Goal: Task Accomplishment & Management: Complete application form

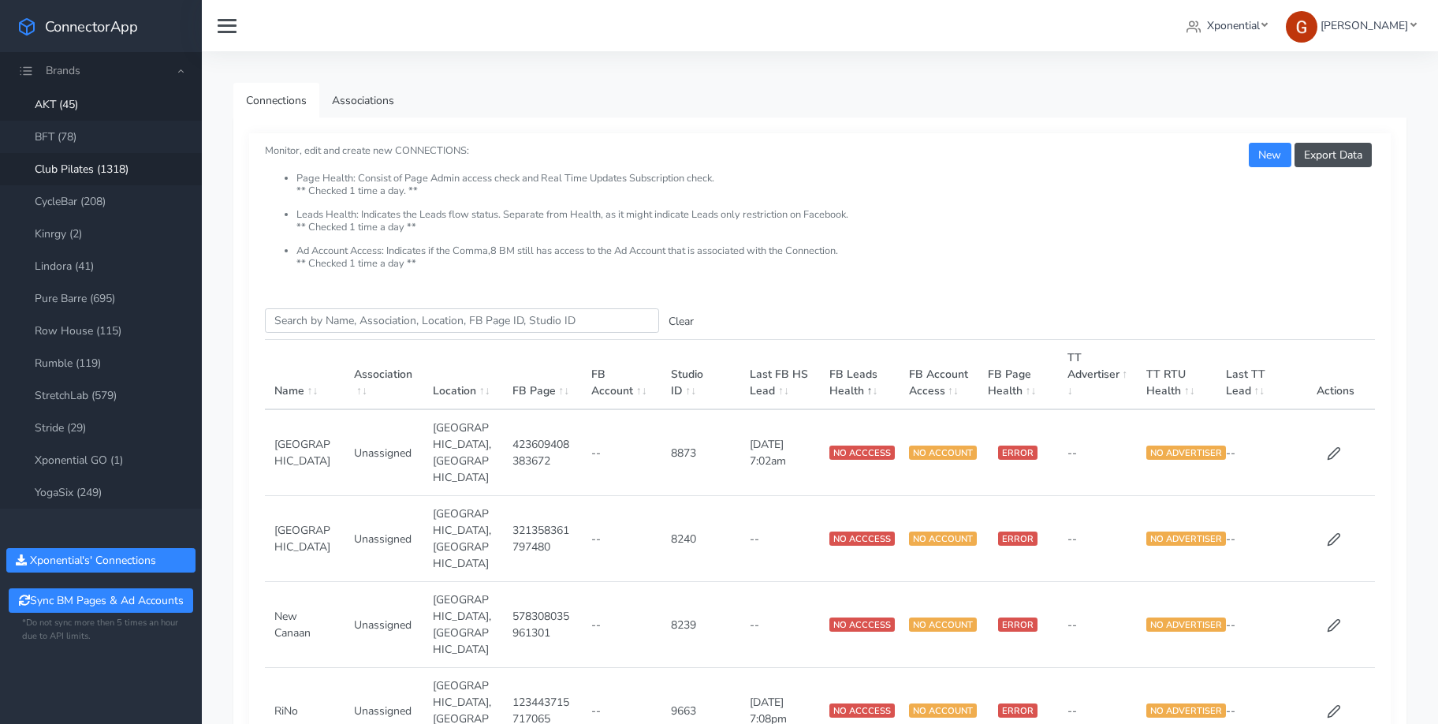
click at [100, 167] on link "Club Pilates (1318)" at bounding box center [101, 169] width 202 height 32
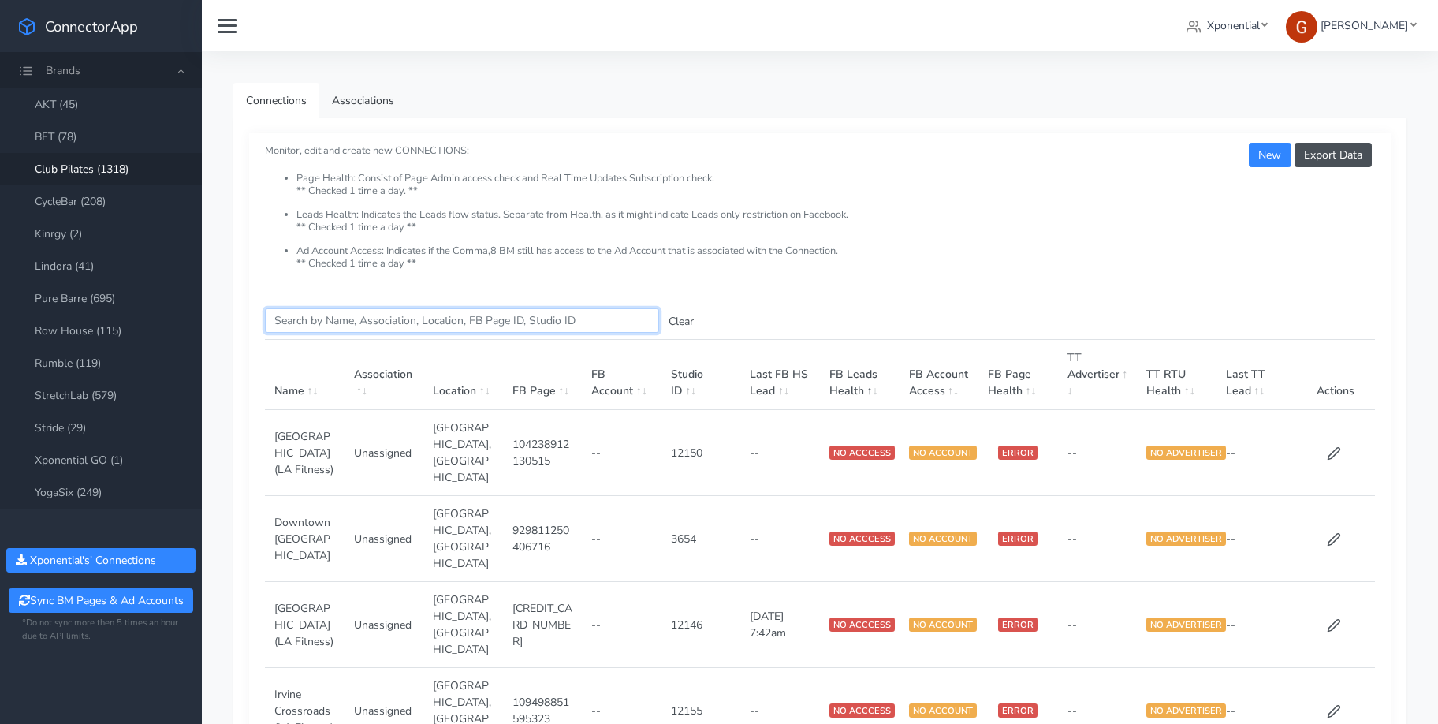
click at [314, 317] on input "Search this table" at bounding box center [462, 320] width 394 height 24
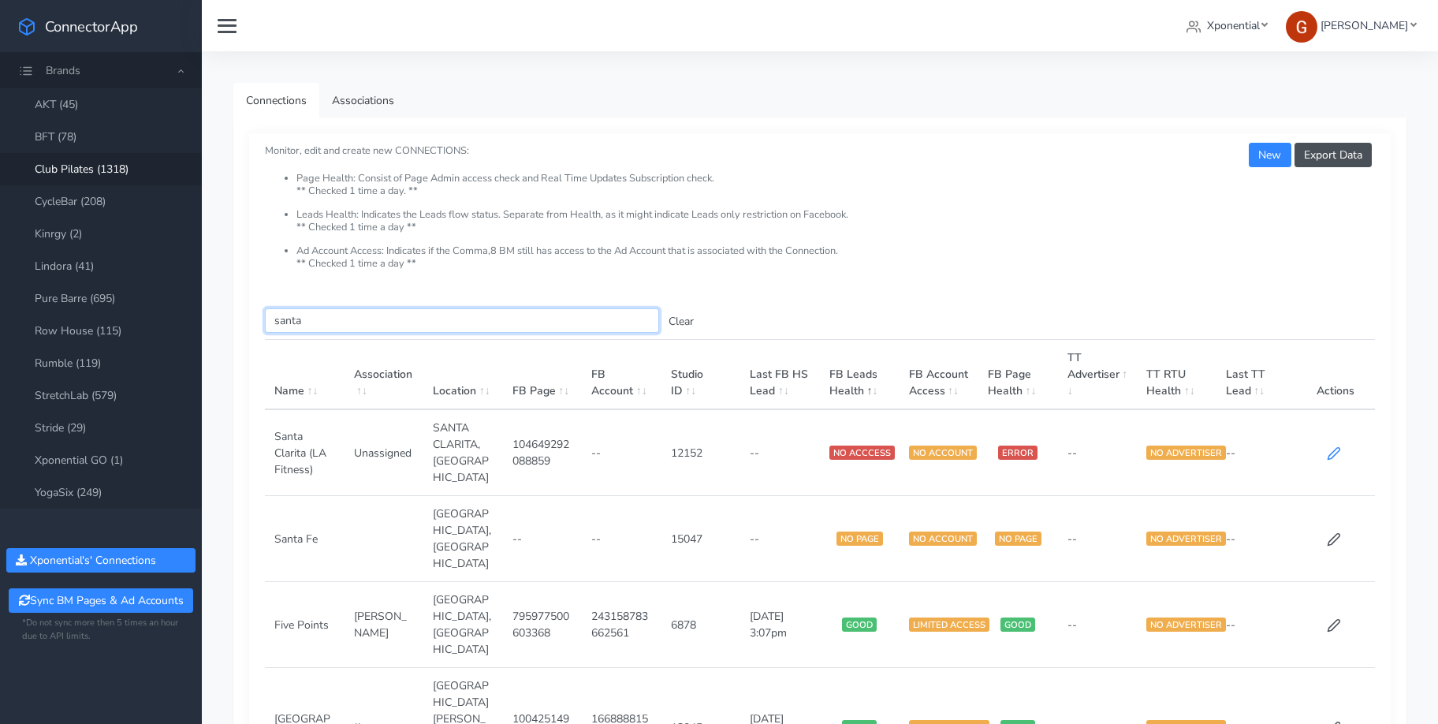
type input "santa"
click at [1338, 449] on icon at bounding box center [1334, 453] width 14 height 14
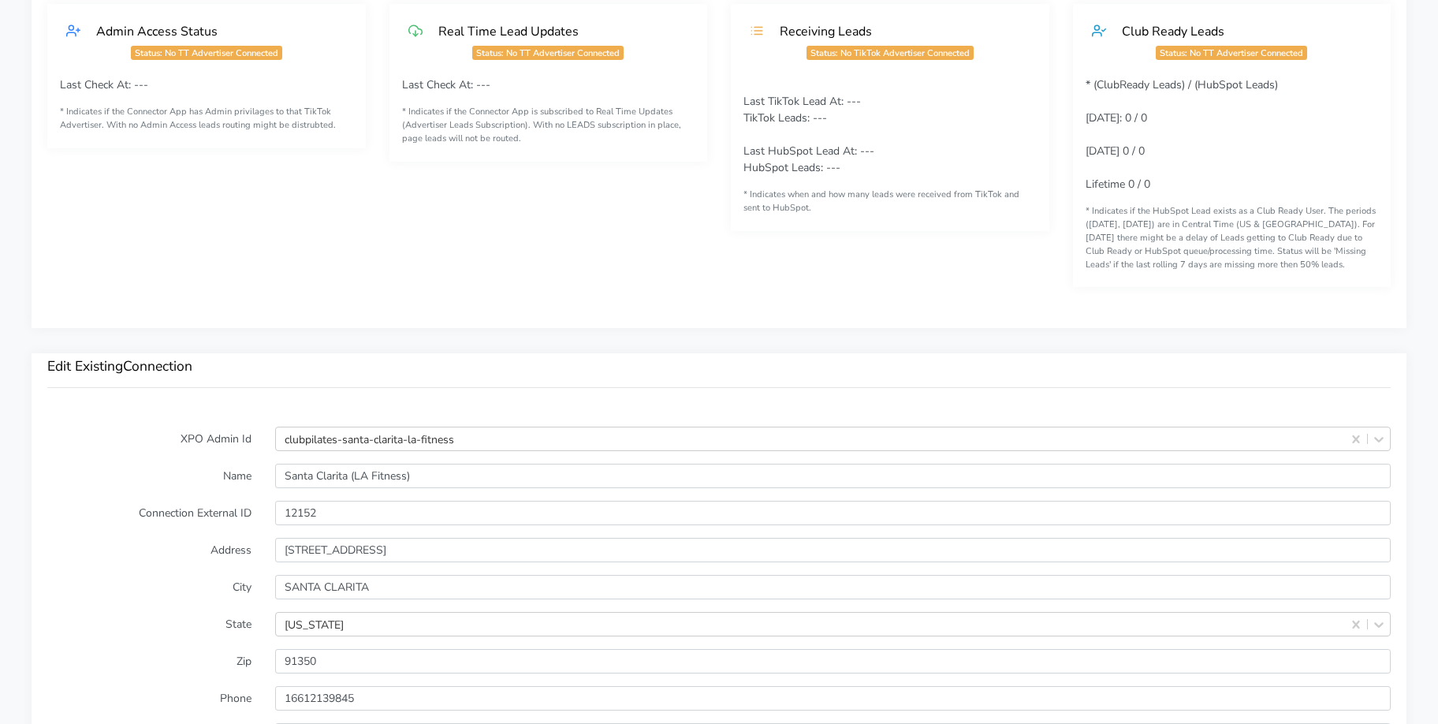
scroll to position [428, 0]
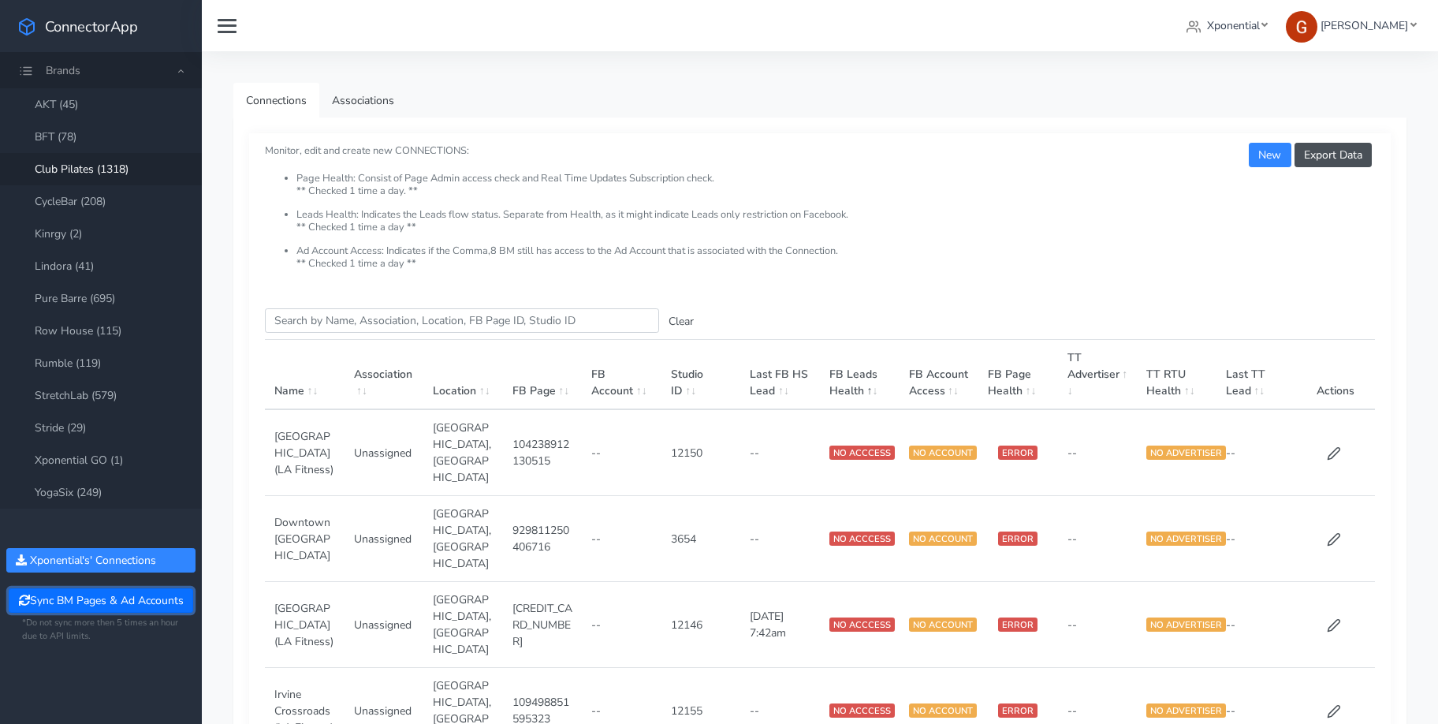
click at [107, 603] on button "Sync BM Pages & Ad Accounts" at bounding box center [101, 600] width 184 height 24
click at [326, 322] on input "Search this table" at bounding box center [462, 320] width 394 height 24
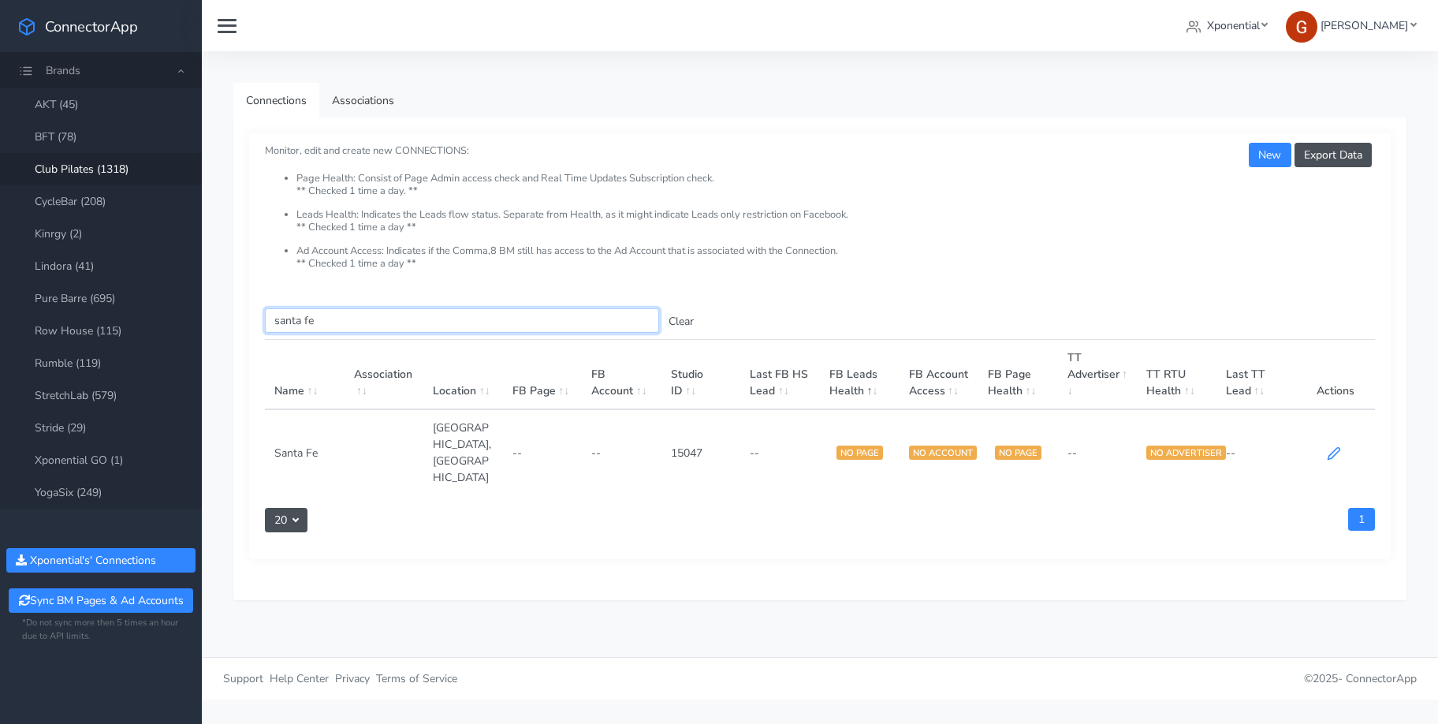
type input "santa fe"
click at [1335, 448] on icon at bounding box center [1333, 454] width 12 height 12
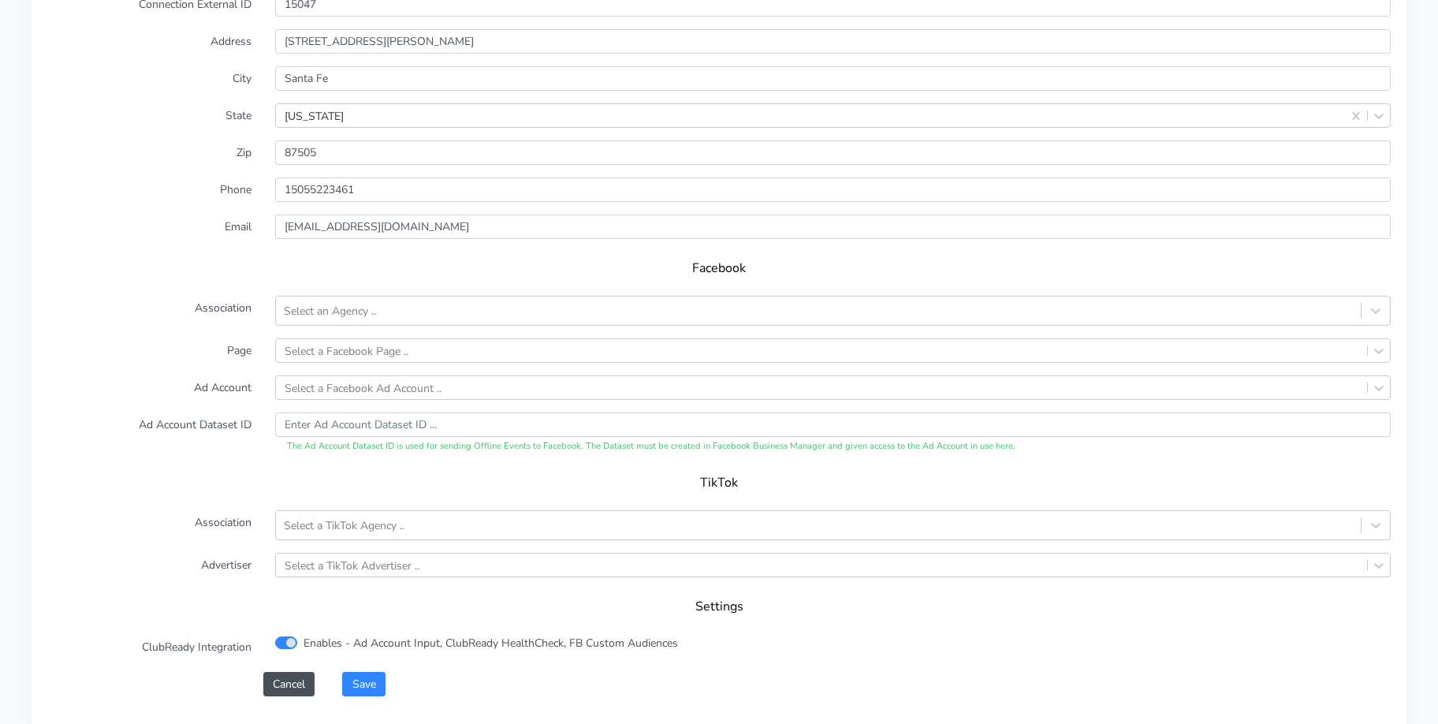
scroll to position [1291, 0]
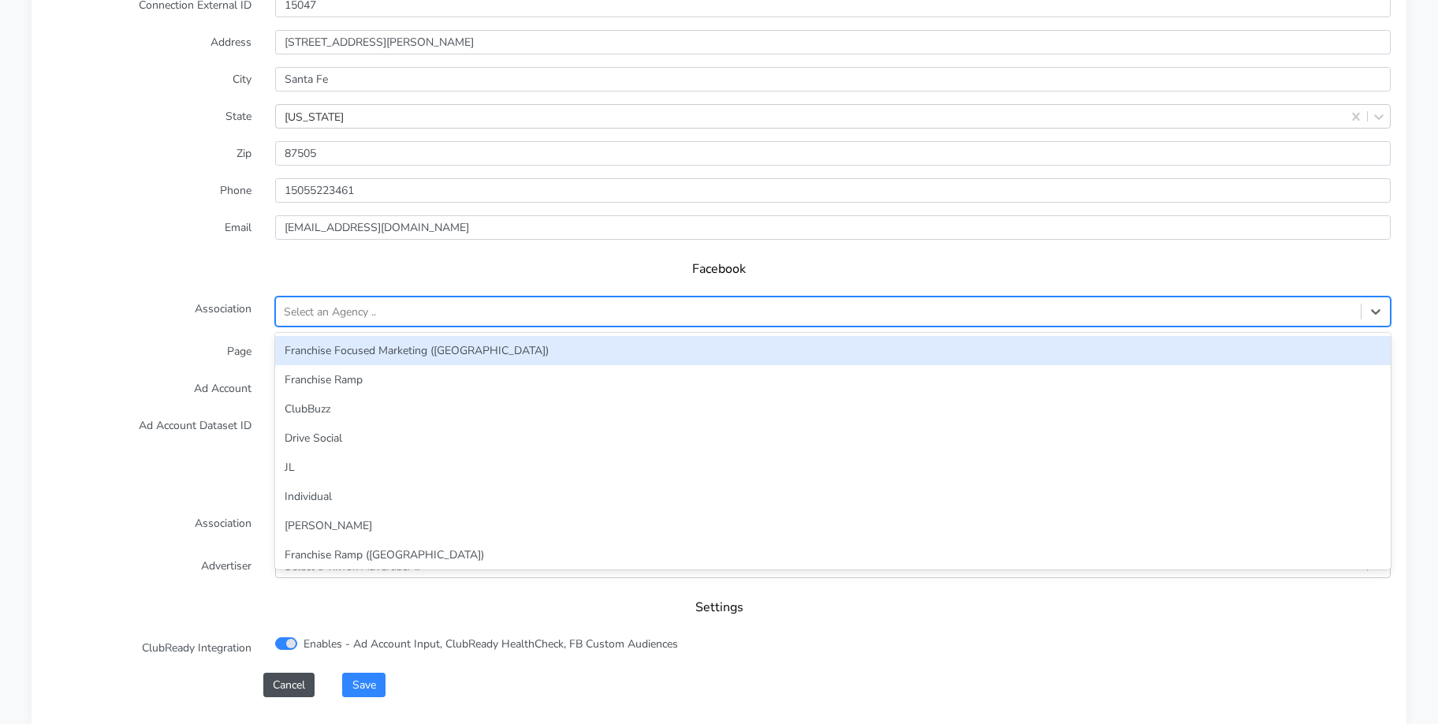
click at [329, 299] on div "Select an Agency .." at bounding box center [818, 312] width 1085 height 26
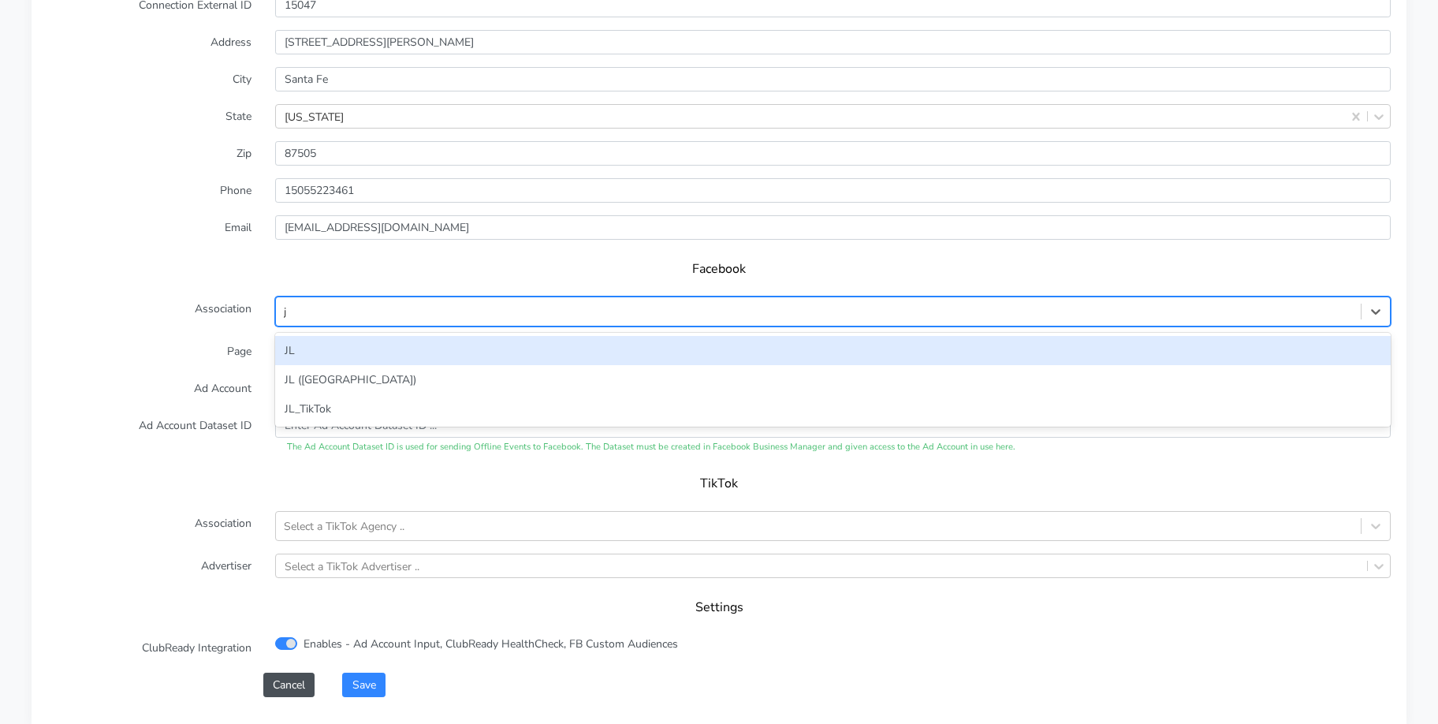
type input "jl"
click at [314, 353] on div "JL" at bounding box center [832, 350] width 1115 height 29
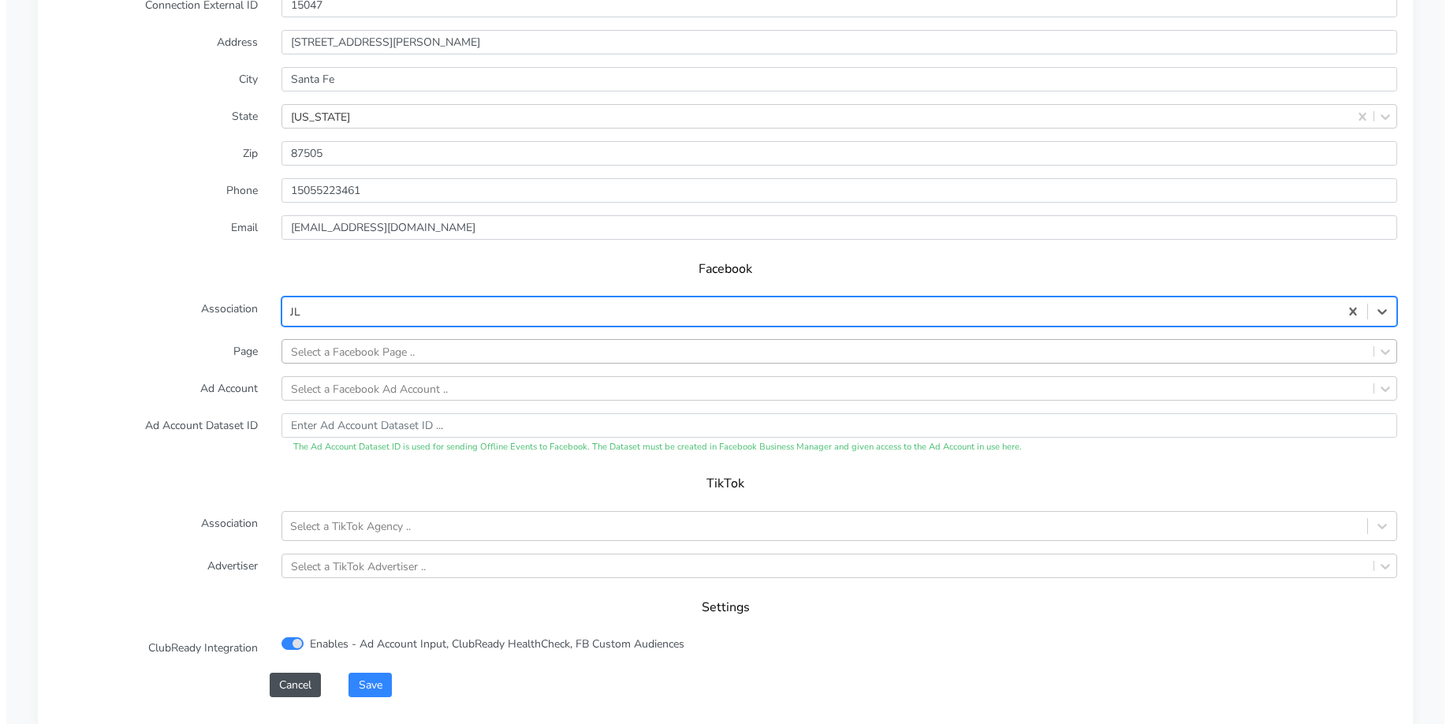
scroll to position [1328, 0]
click at [312, 356] on div "Select a Facebook Page .." at bounding box center [347, 351] width 124 height 17
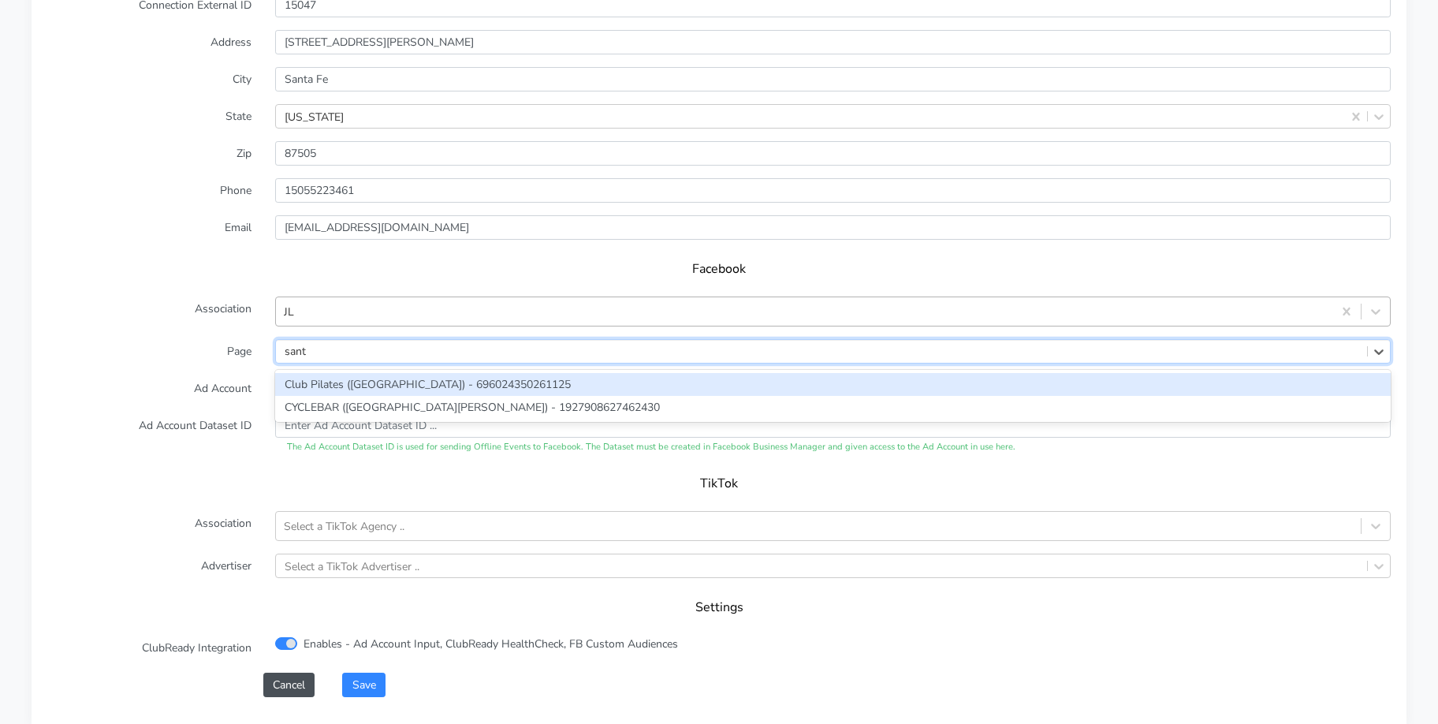
type input "santa"
click at [305, 382] on div "Club Pilates ([GEOGRAPHIC_DATA]) - 696024350261125" at bounding box center [832, 384] width 1115 height 23
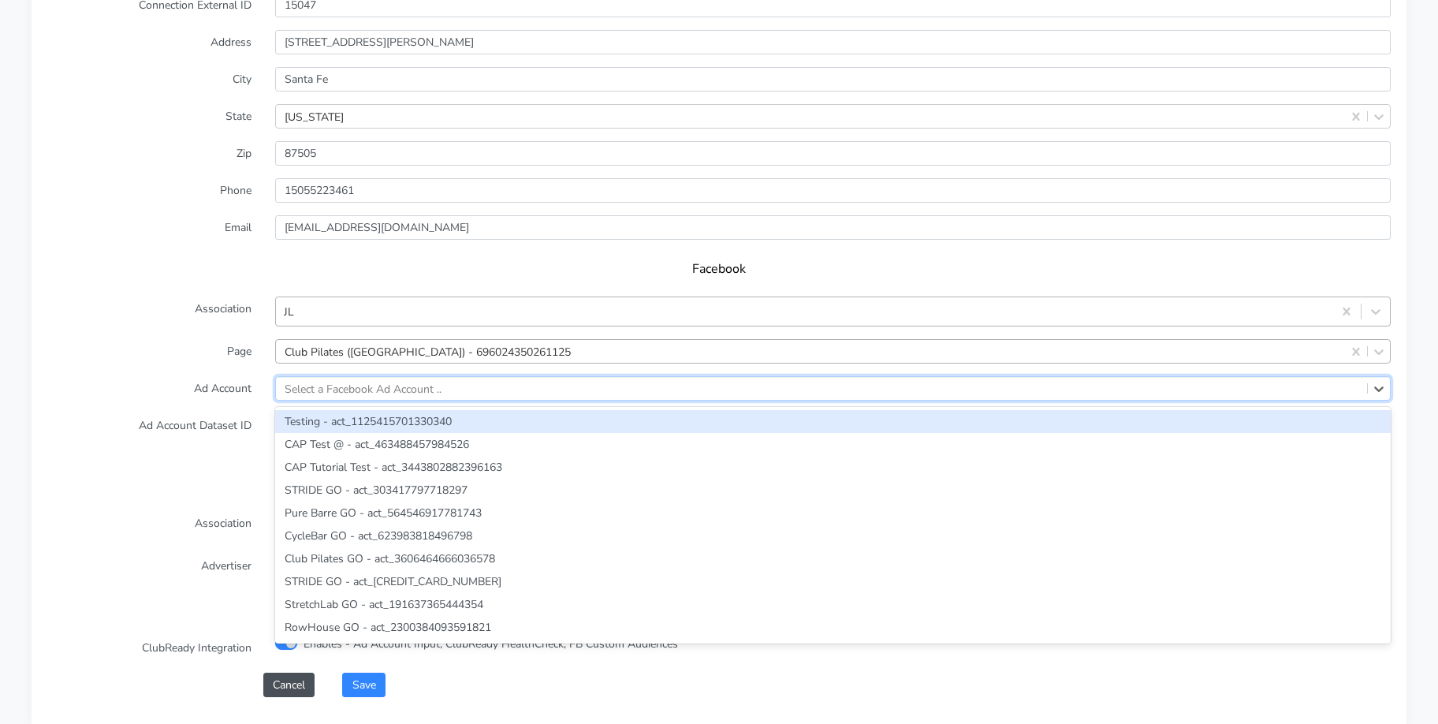
click at [329, 385] on div "Select a Facebook Ad Account .." at bounding box center [363, 388] width 157 height 17
paste input "166888815859014"
type input "166888815859014"
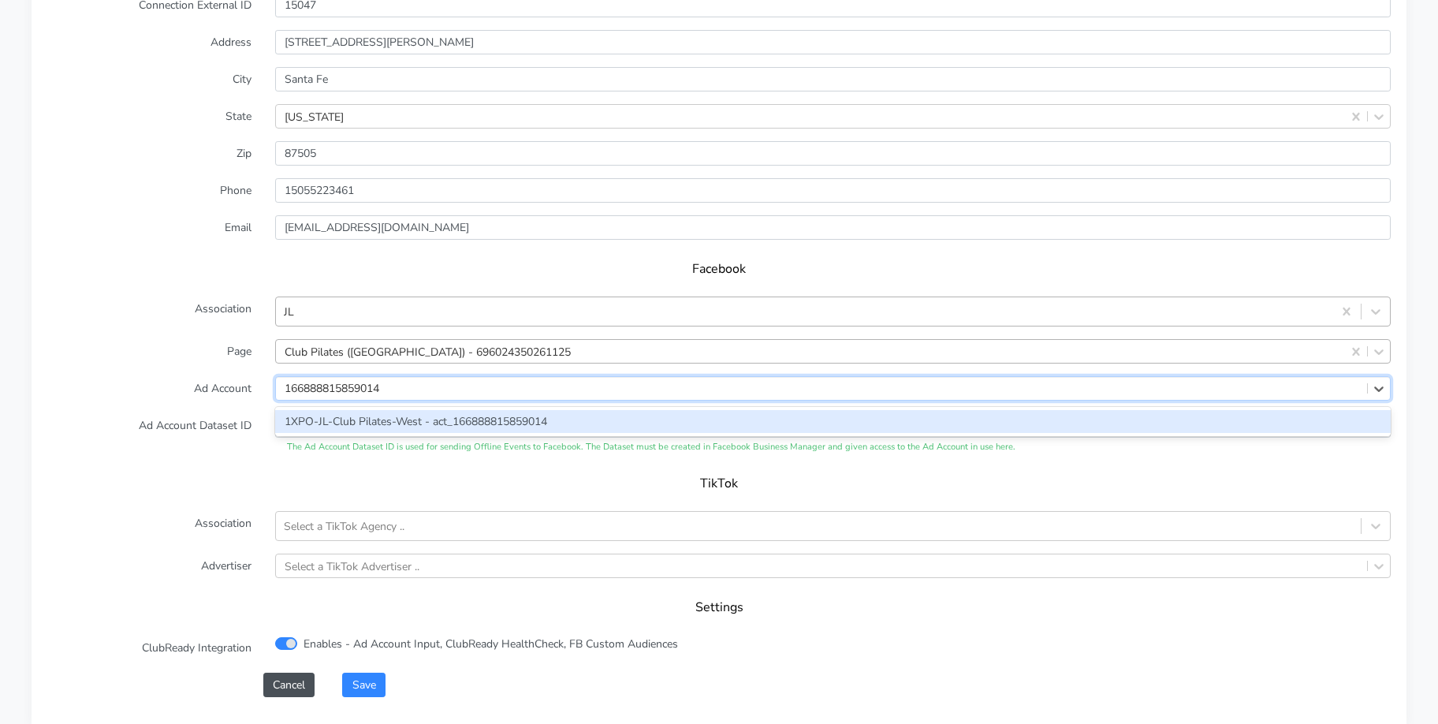
click at [336, 421] on div "1XPO-JL-Club Pilates-West - act_166888815859014" at bounding box center [832, 421] width 1115 height 23
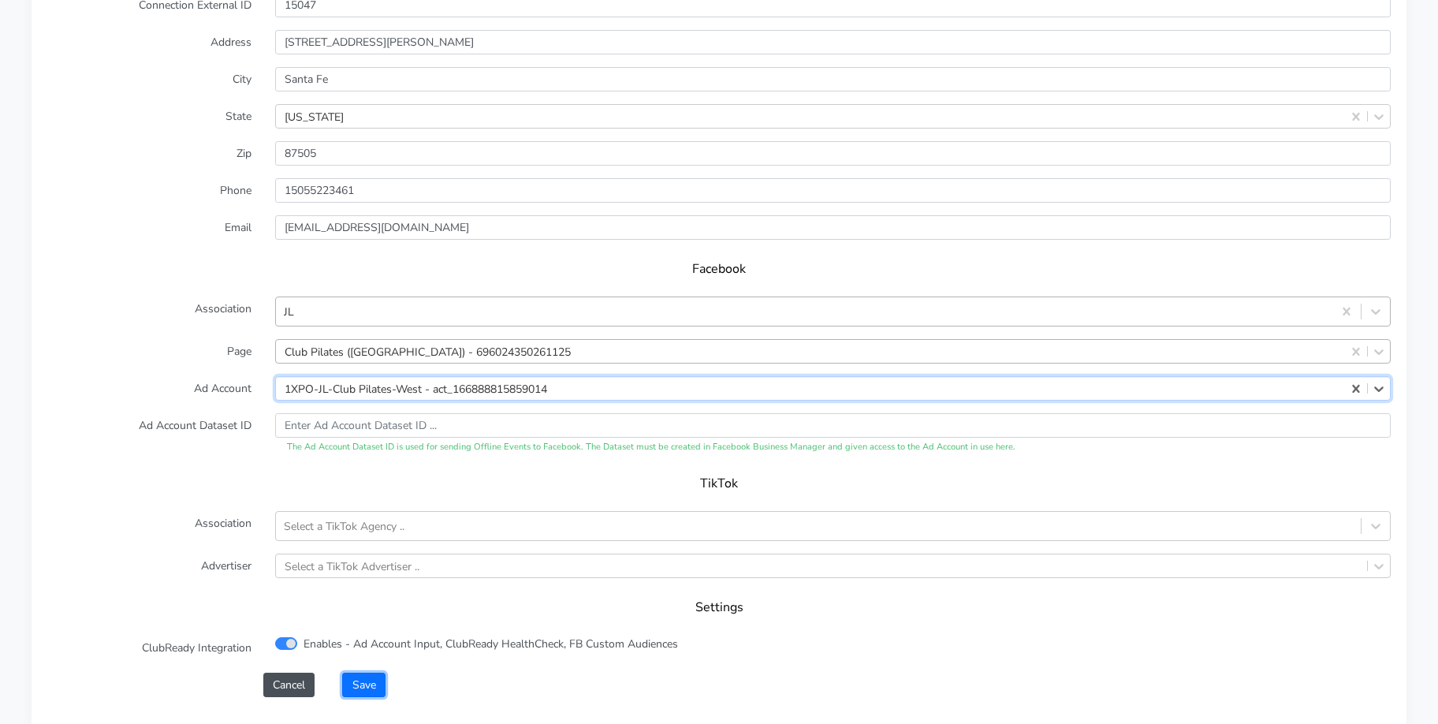
click at [370, 688] on button "Save" at bounding box center [363, 684] width 43 height 24
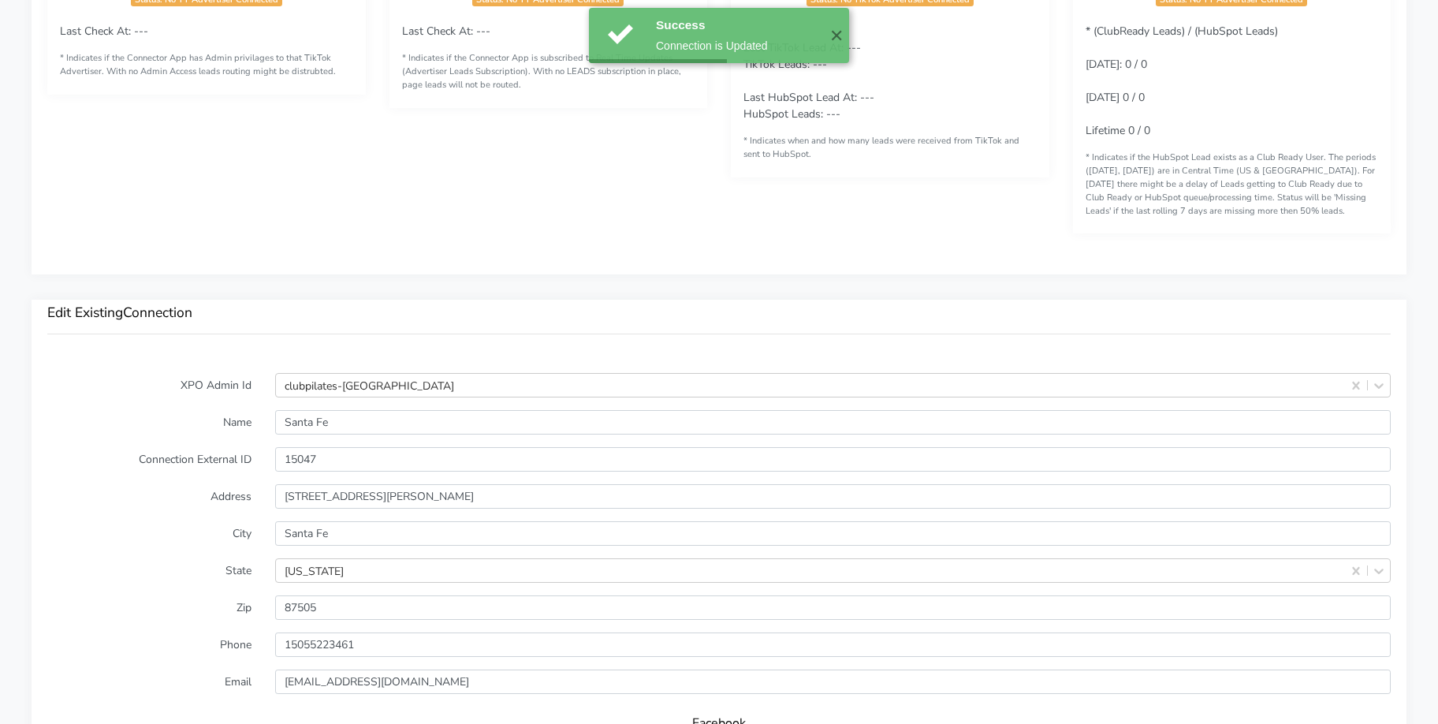
scroll to position [1065, 0]
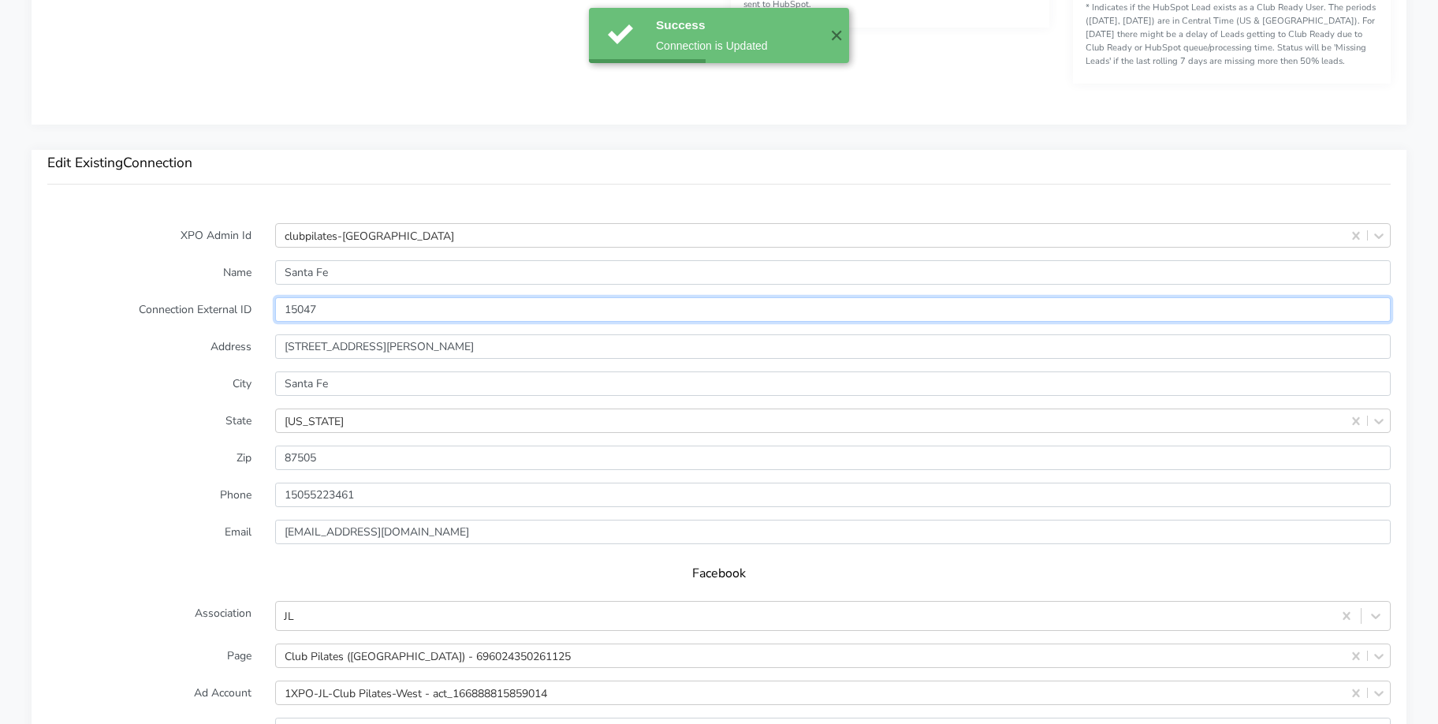
click at [303, 309] on input "15047" at bounding box center [832, 309] width 1115 height 24
click at [303, 306] on input "15047" at bounding box center [832, 309] width 1115 height 24
click at [305, 309] on input "15047" at bounding box center [832, 309] width 1115 height 24
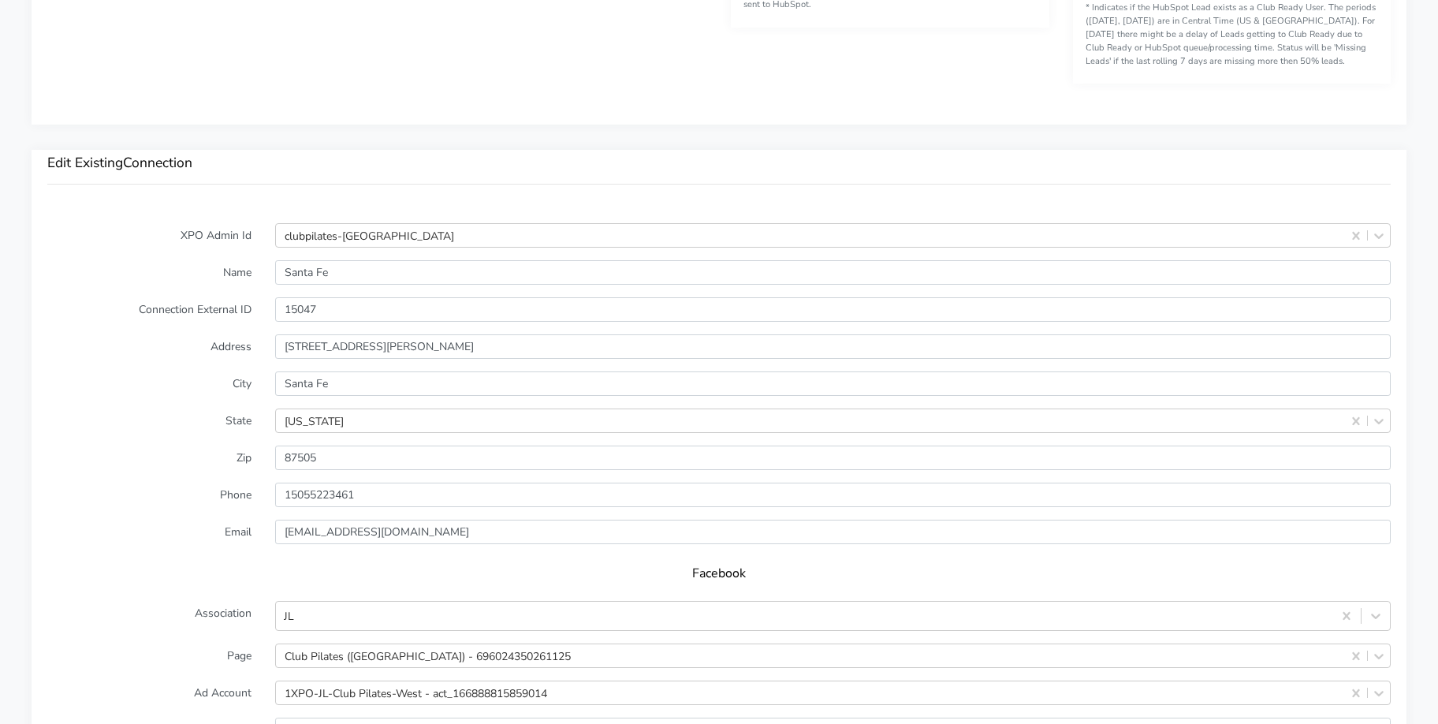
click at [244, 433] on form "XPO Admin Id clubpilates-santa-fe Name Santa Fe Connection External ID 15047 Ad…" at bounding box center [718, 611] width 1343 height 777
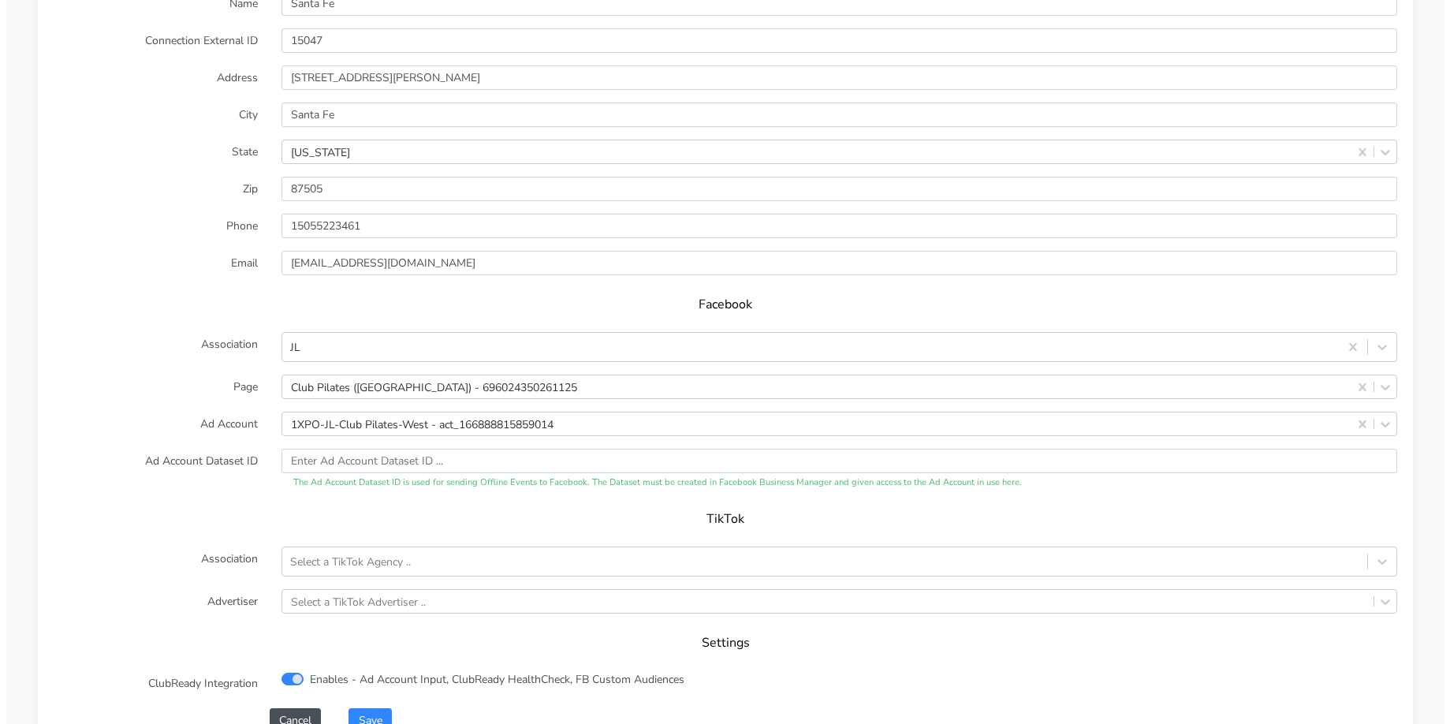
scroll to position [1528, 0]
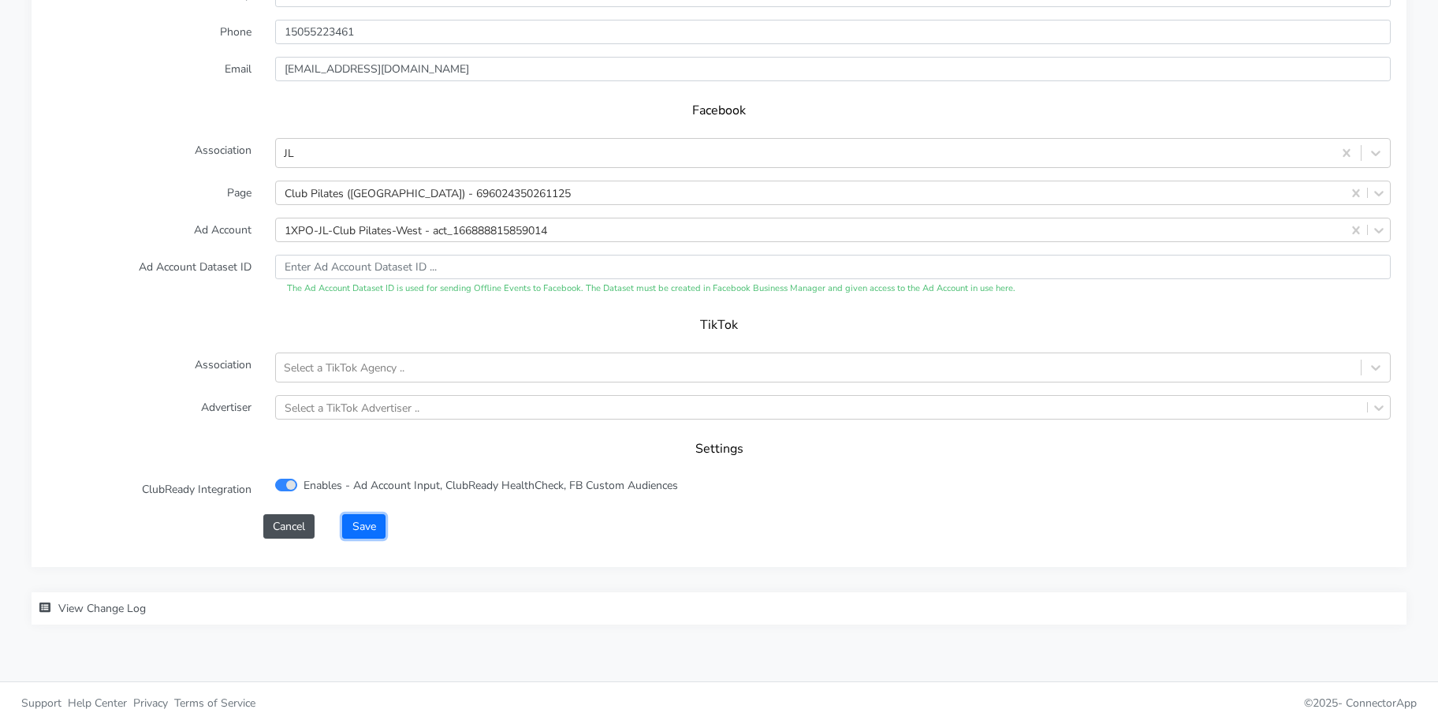
click at [382, 531] on button "Save" at bounding box center [363, 526] width 43 height 24
click at [375, 530] on button "Save" at bounding box center [363, 526] width 43 height 24
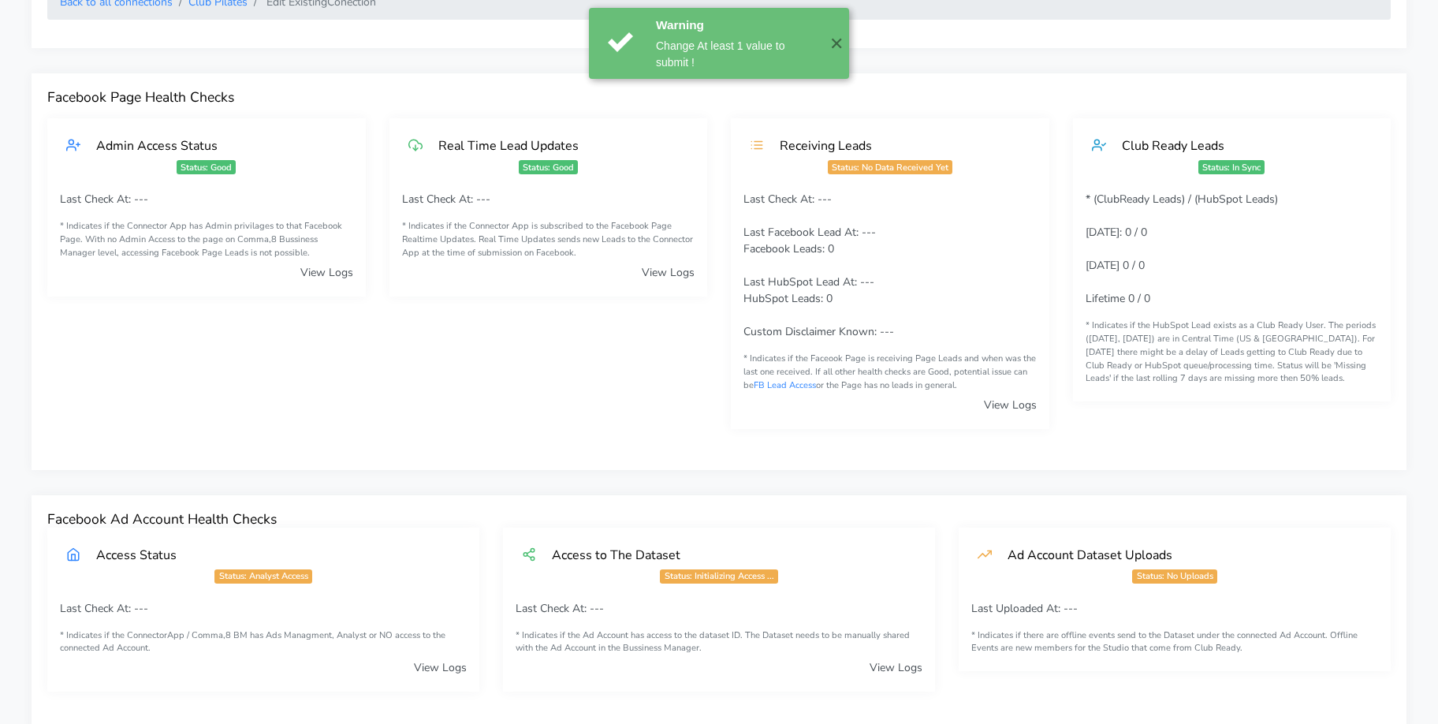
scroll to position [0, 0]
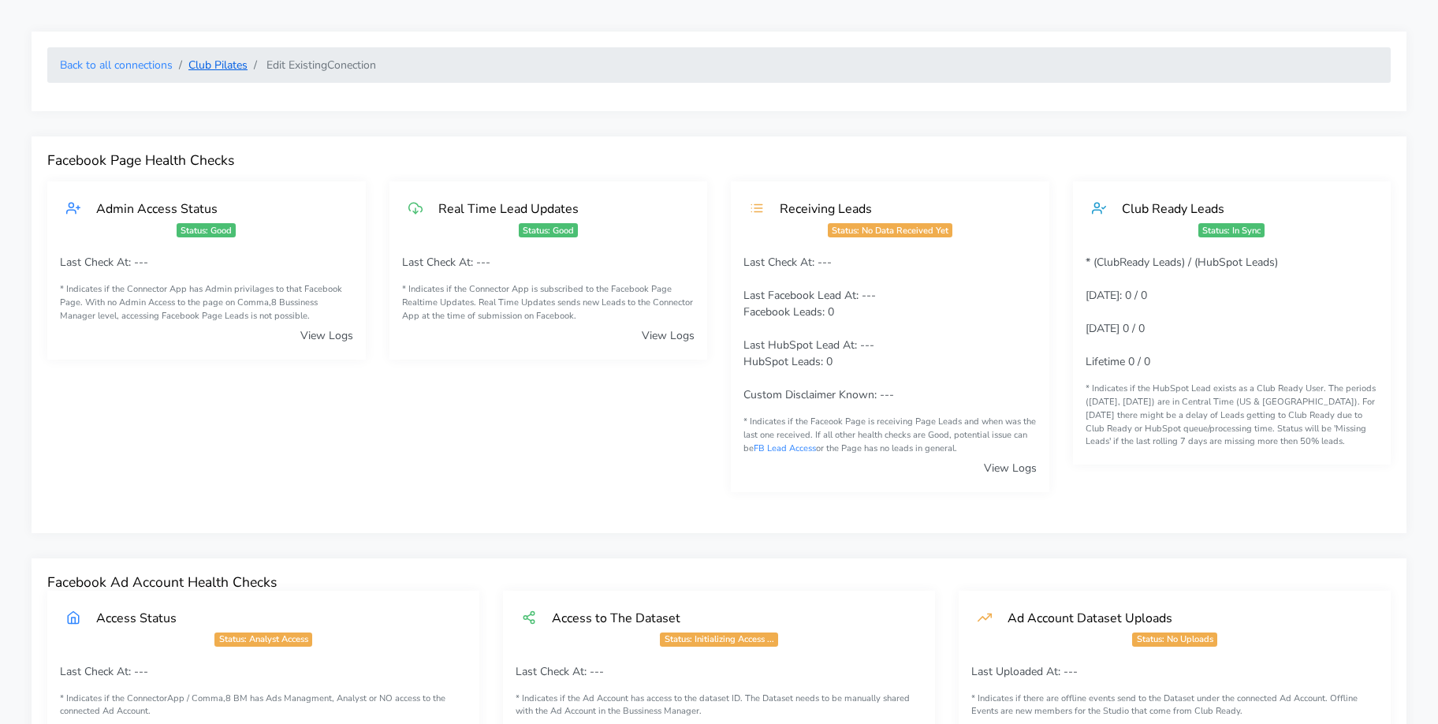
click at [211, 62] on link "Club Pilates" at bounding box center [217, 65] width 59 height 15
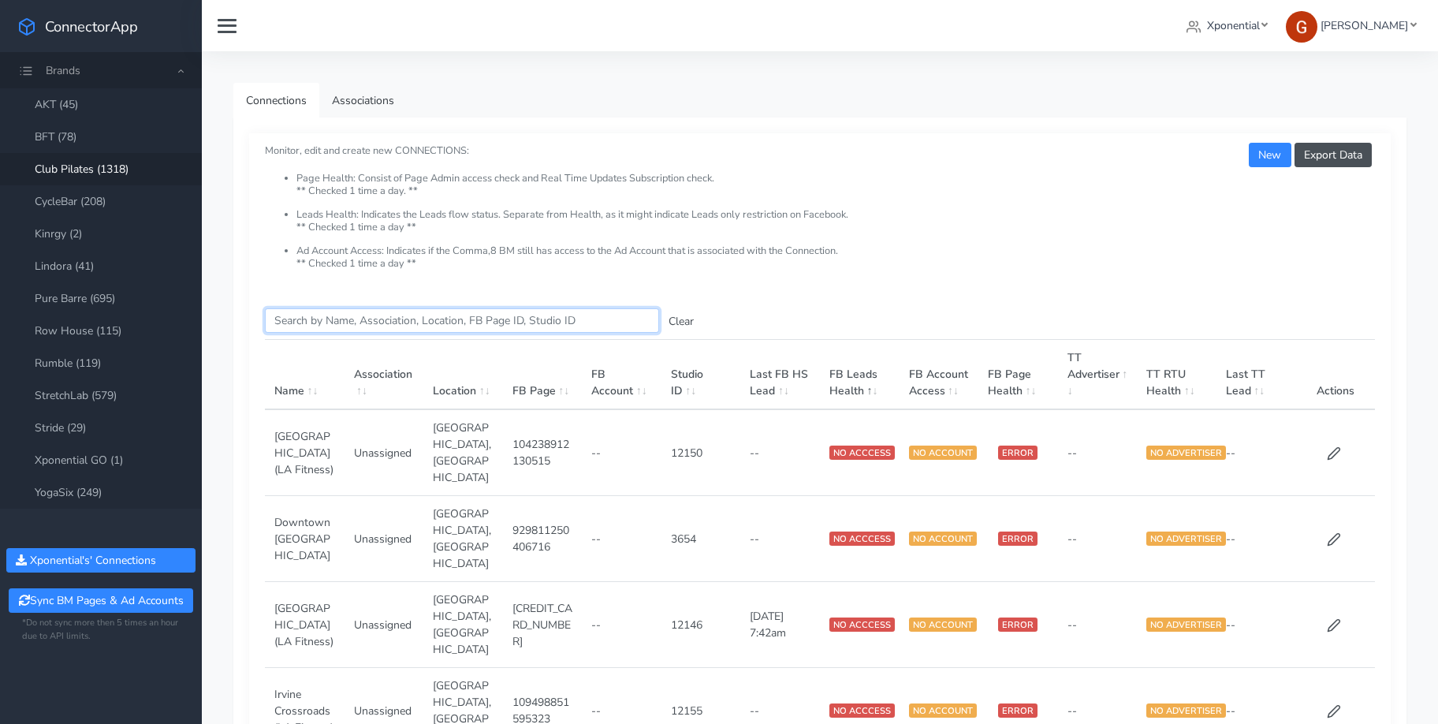
click at [329, 321] on input "Search this table" at bounding box center [462, 320] width 394 height 24
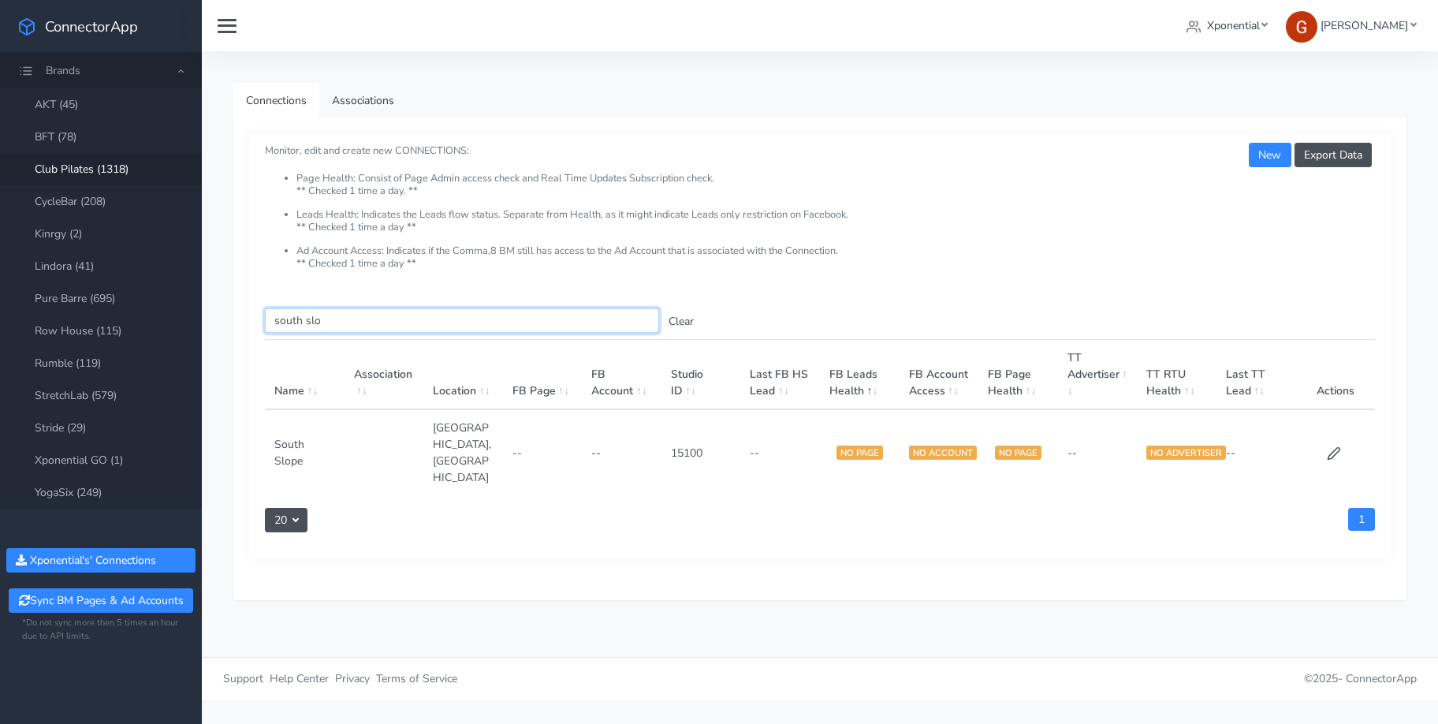
type input "south slo"
click at [1329, 428] on td at bounding box center [1335, 452] width 80 height 86
click at [1333, 448] on icon at bounding box center [1333, 454] width 12 height 12
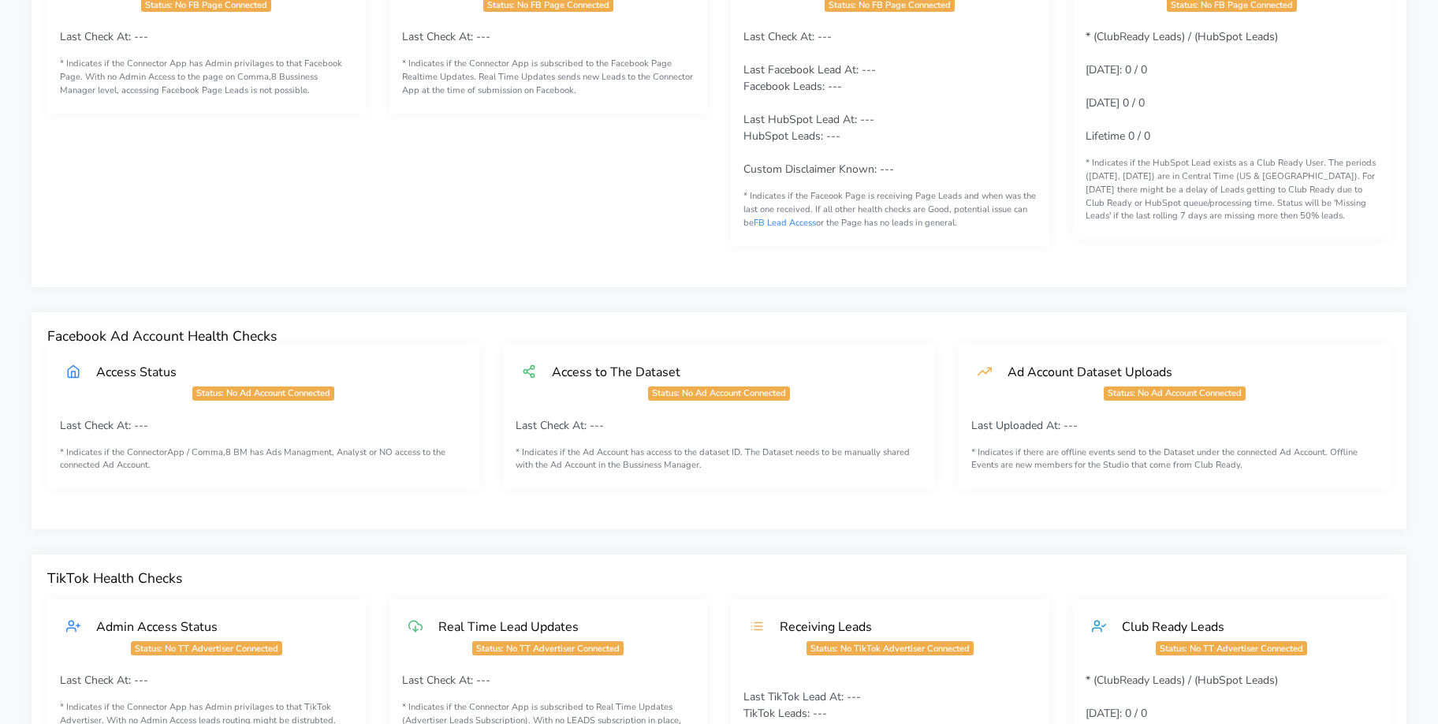
scroll to position [1283, 0]
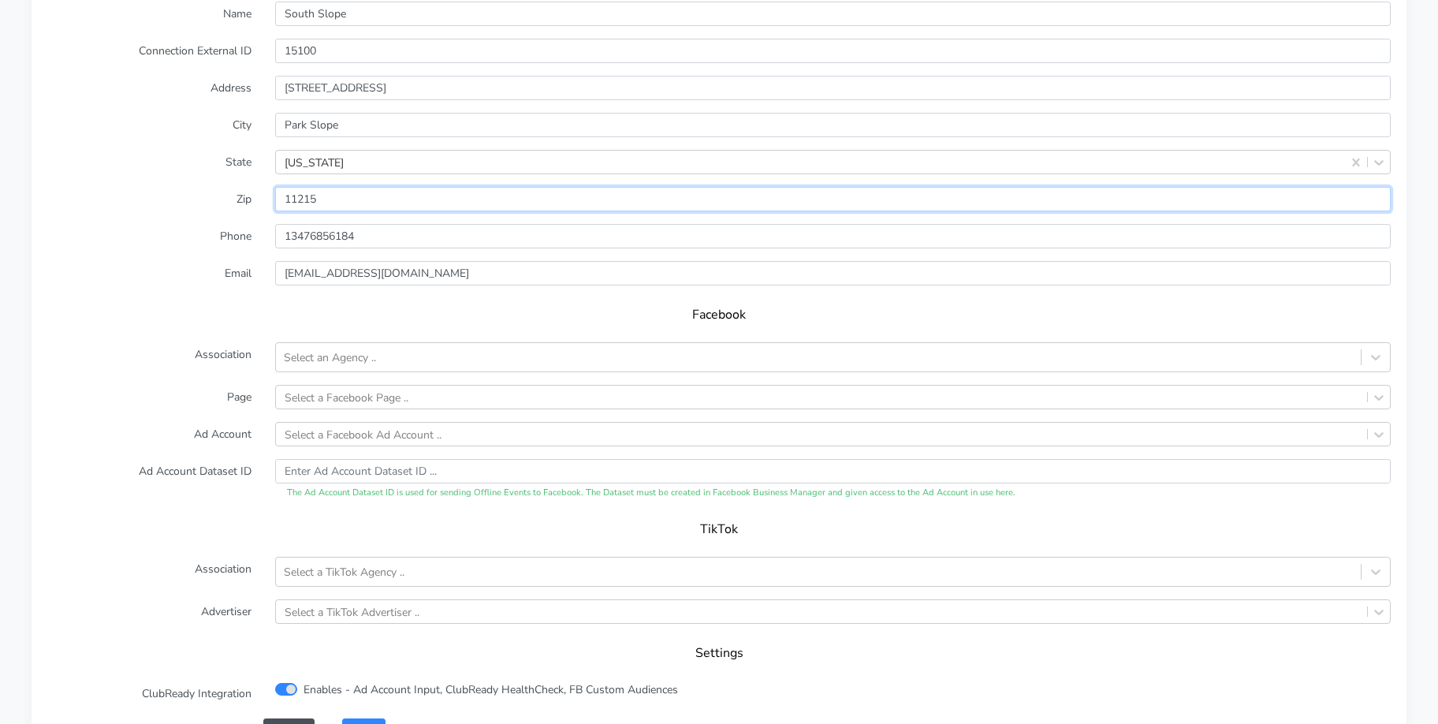
click at [307, 192] on input "input" at bounding box center [832, 199] width 1115 height 24
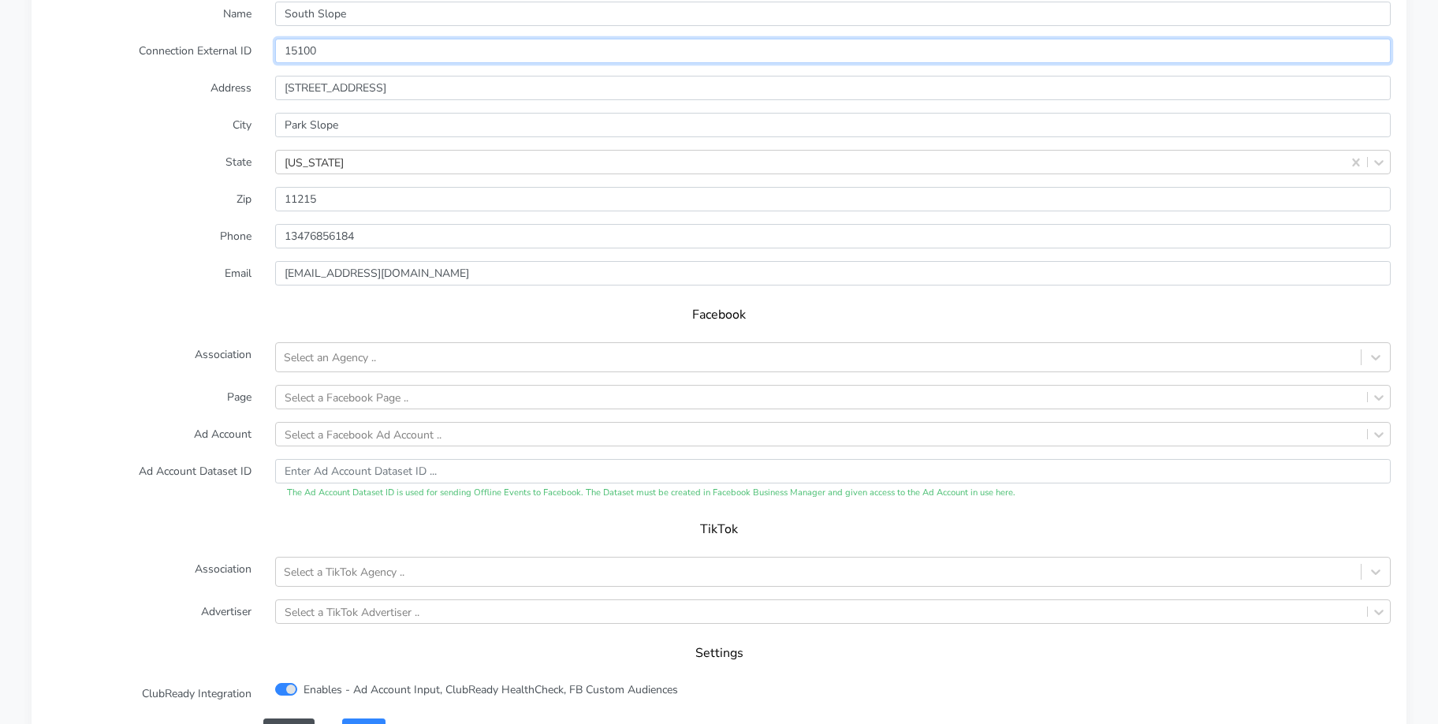
click at [304, 51] on input "15100" at bounding box center [832, 51] width 1115 height 24
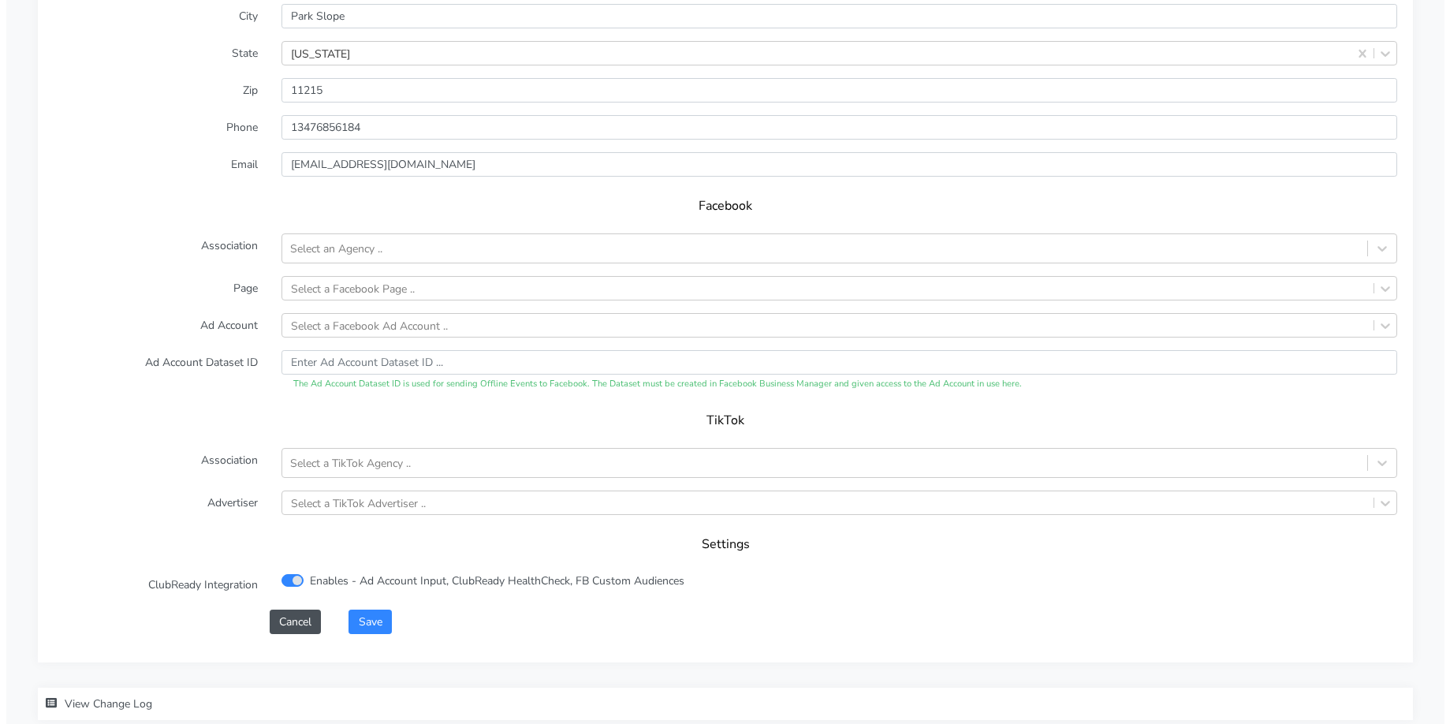
scroll to position [1417, 0]
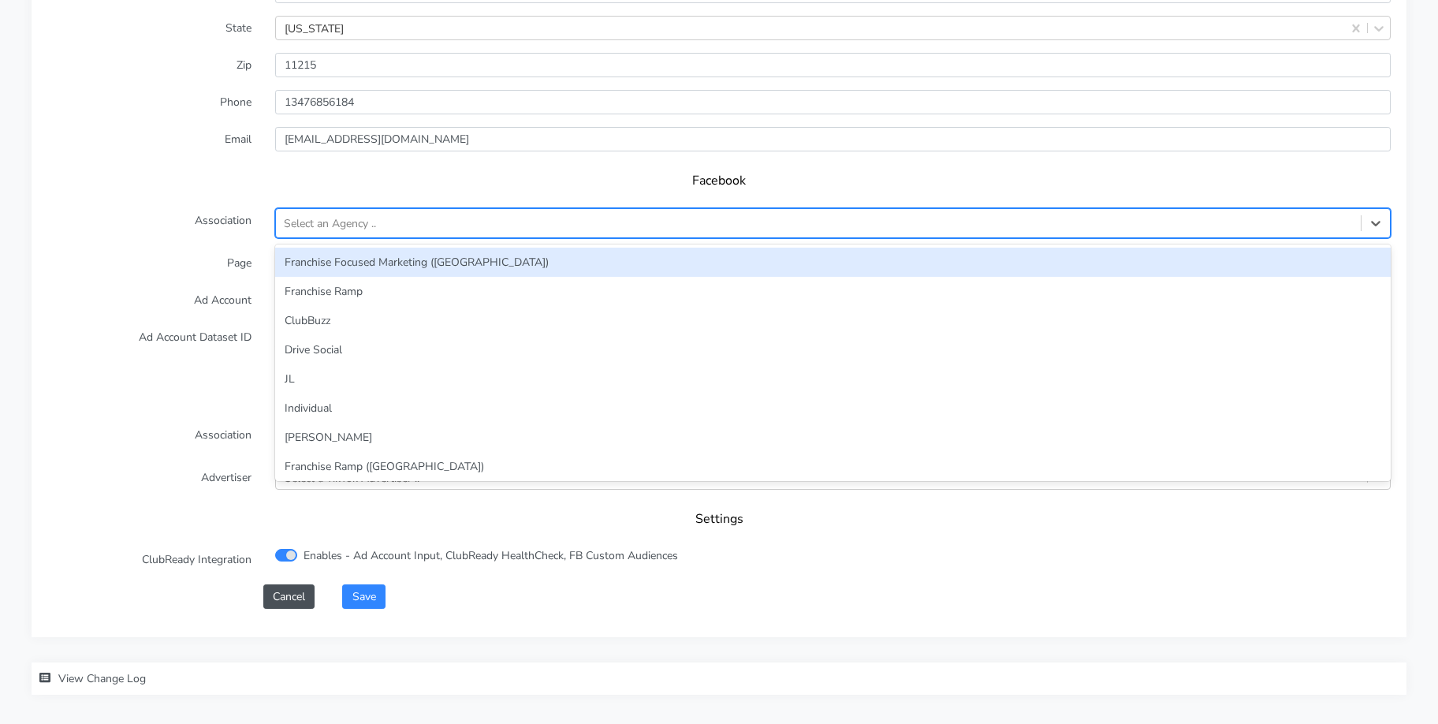
click at [300, 221] on div "Select an Agency .." at bounding box center [330, 223] width 92 height 17
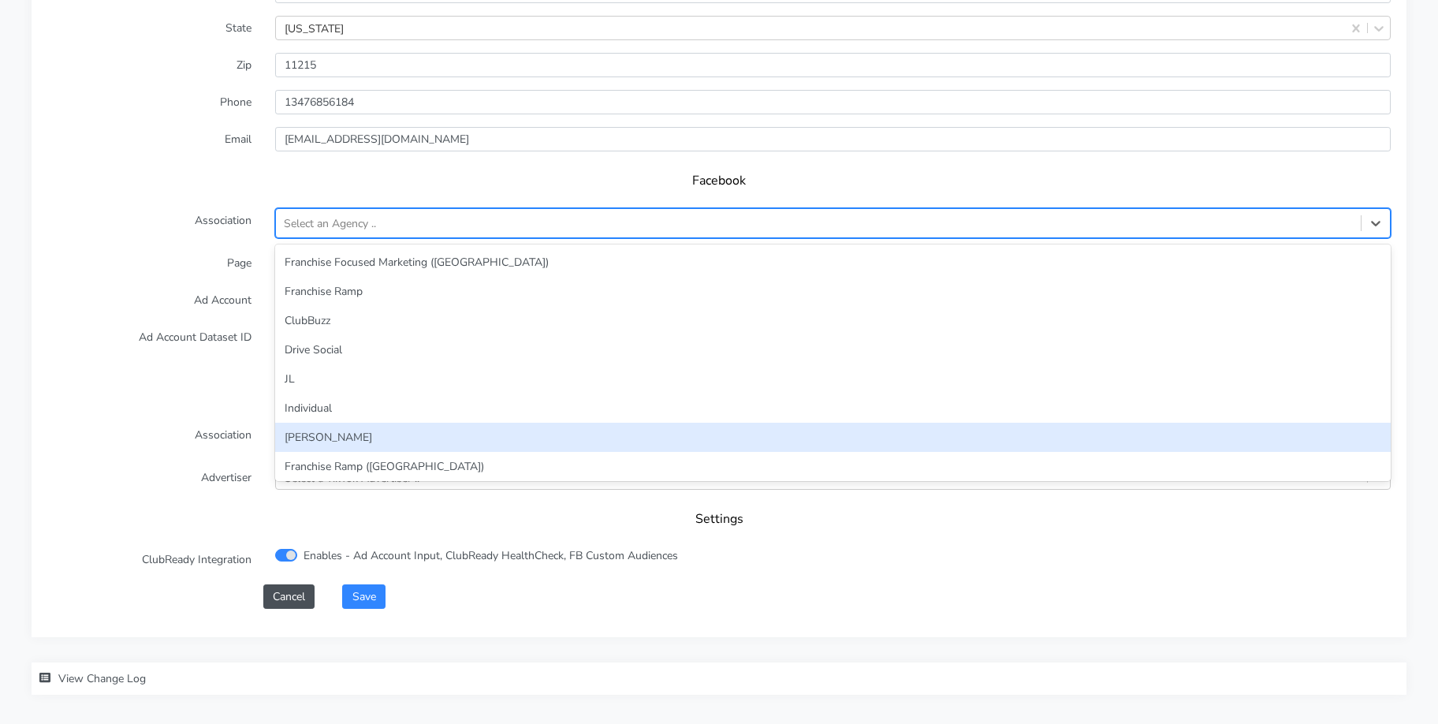
click at [331, 430] on div "[PERSON_NAME]" at bounding box center [832, 437] width 1115 height 29
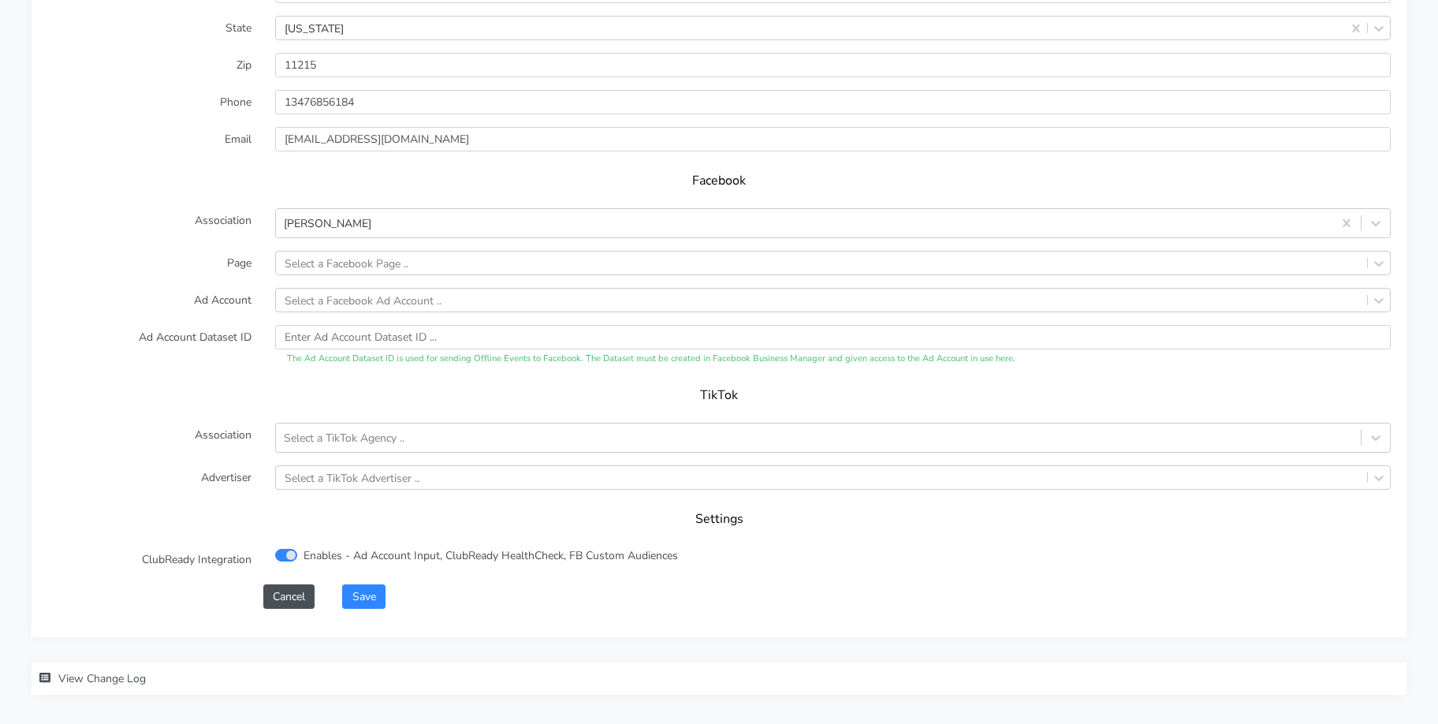
click at [311, 240] on form "XPO Admin Id clubpilates-south-slope Name South Slope Connection External ID 15…" at bounding box center [718, 219] width 1343 height 777
click at [312, 262] on div "Select a Facebook Page .." at bounding box center [347, 263] width 124 height 17
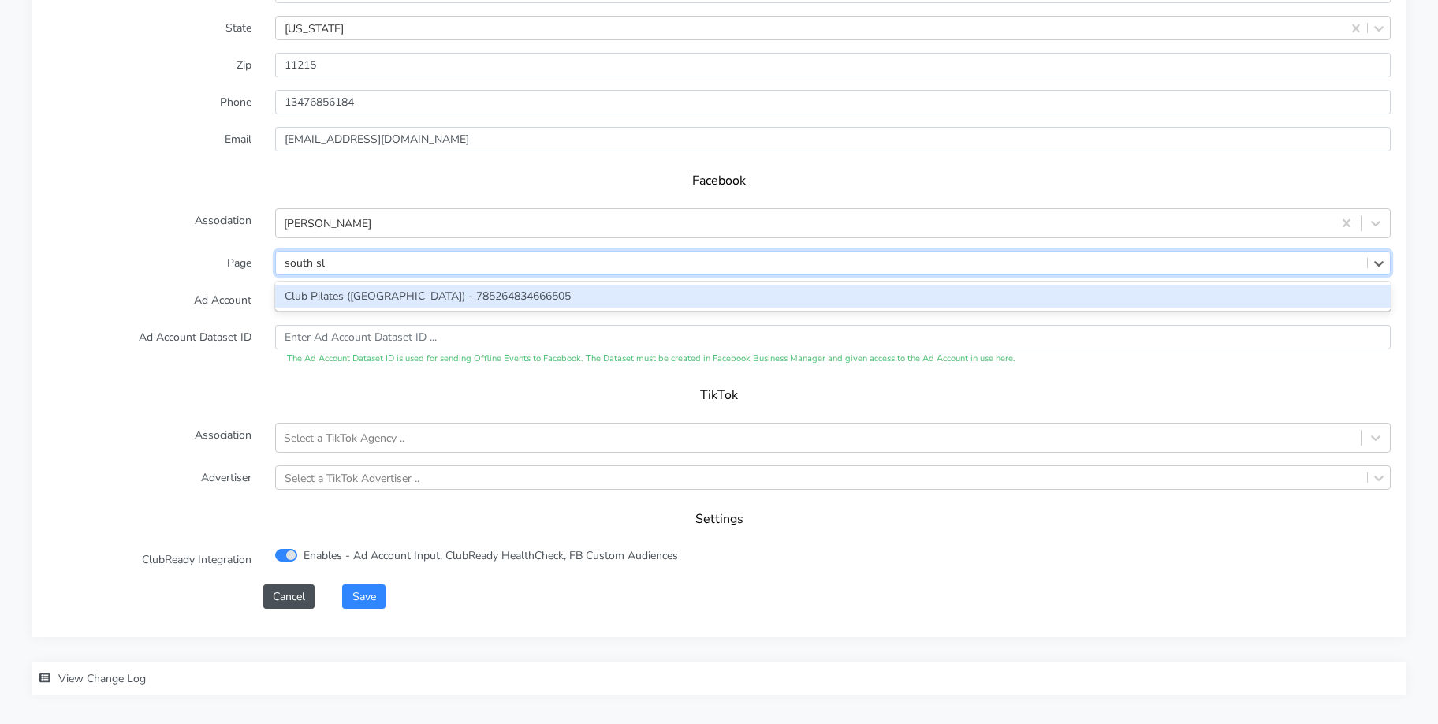
type input "south slo"
click at [309, 303] on div "Club Pilates ([GEOGRAPHIC_DATA]) - 785264834666505" at bounding box center [832, 296] width 1115 height 23
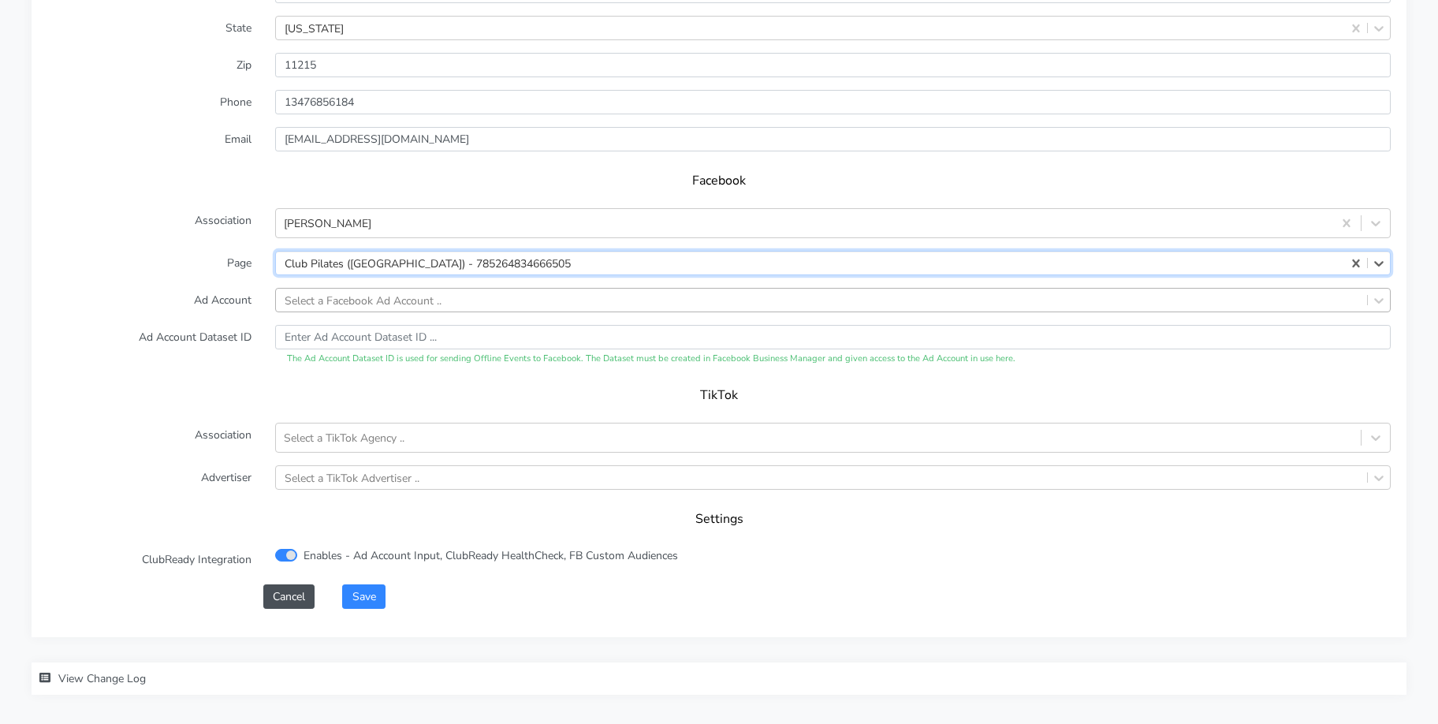
click at [312, 304] on div "Select a Facebook Ad Account .." at bounding box center [363, 300] width 157 height 17
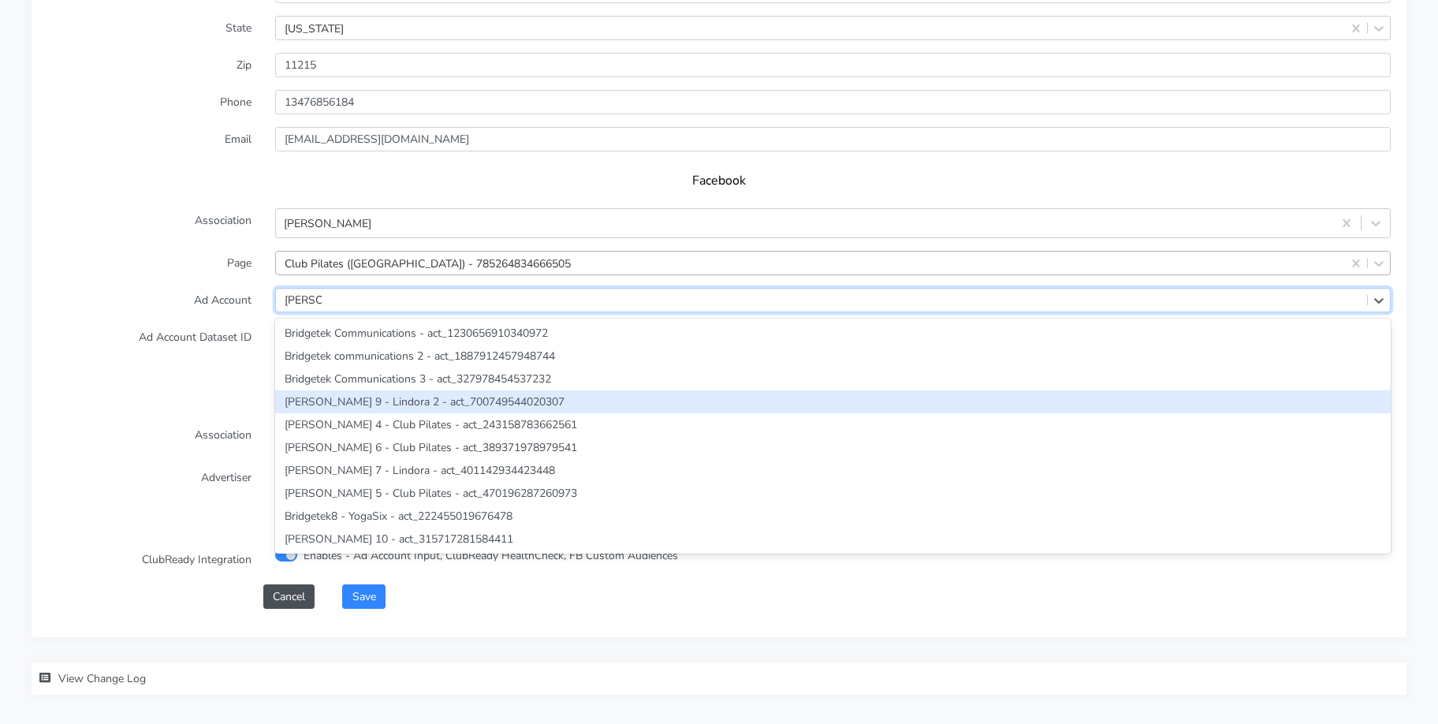
type input "[PERSON_NAME]"
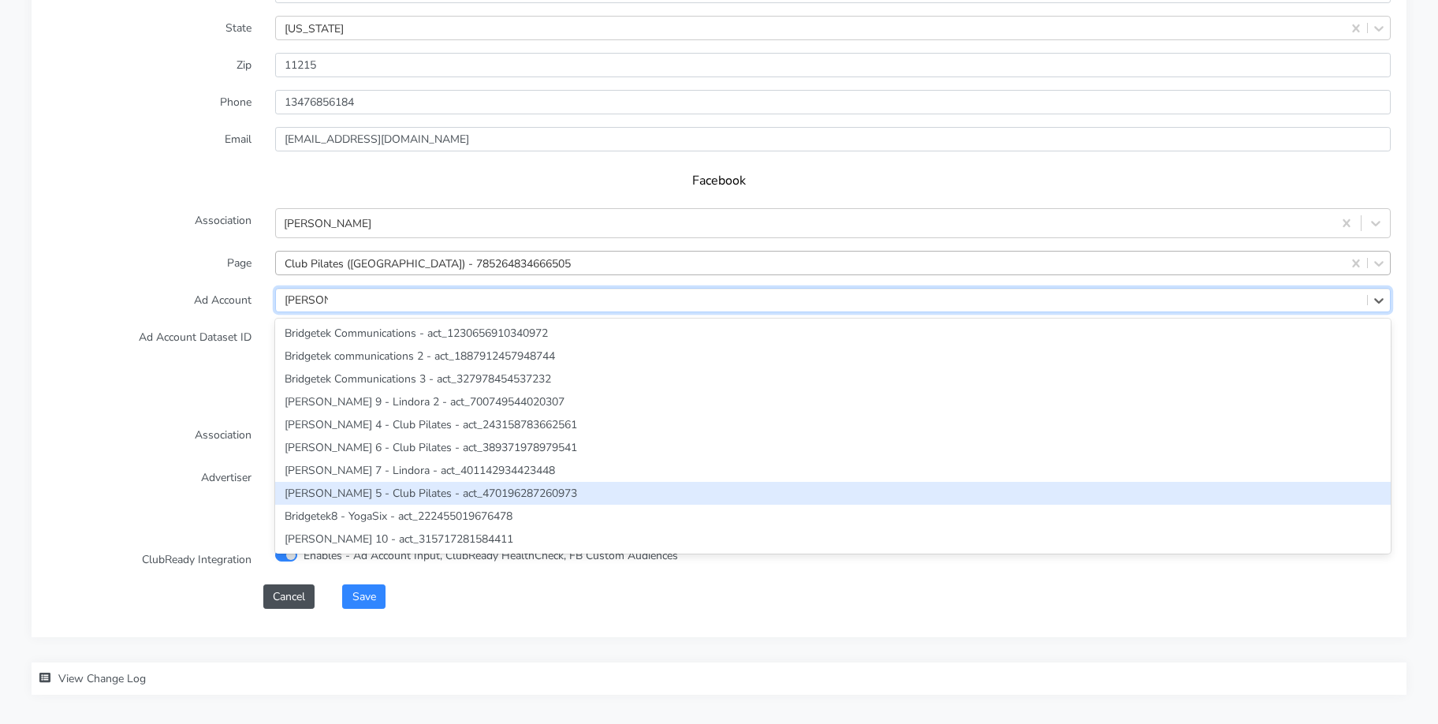
click at [353, 494] on div "[PERSON_NAME] 5 - Club Pilates - act_470196287260973" at bounding box center [832, 493] width 1115 height 23
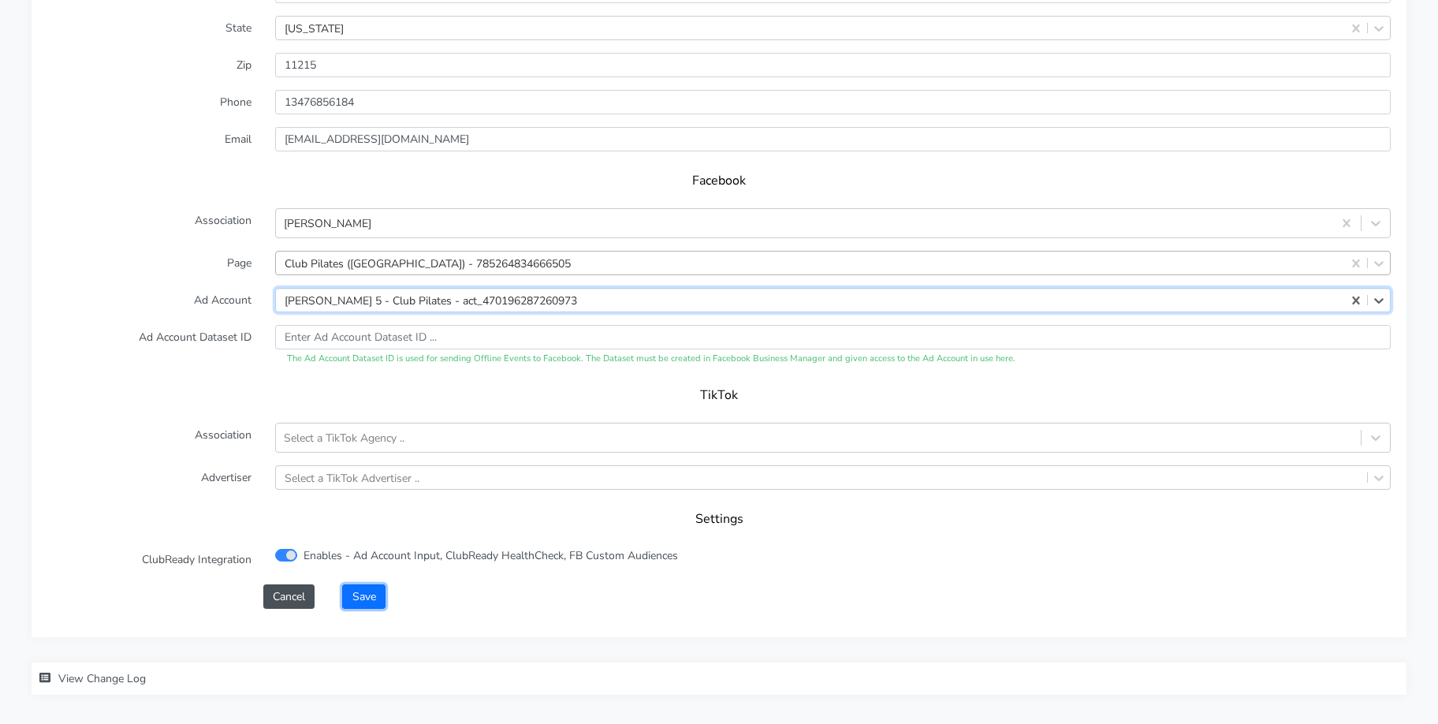
click at [366, 604] on button "Save" at bounding box center [363, 596] width 43 height 24
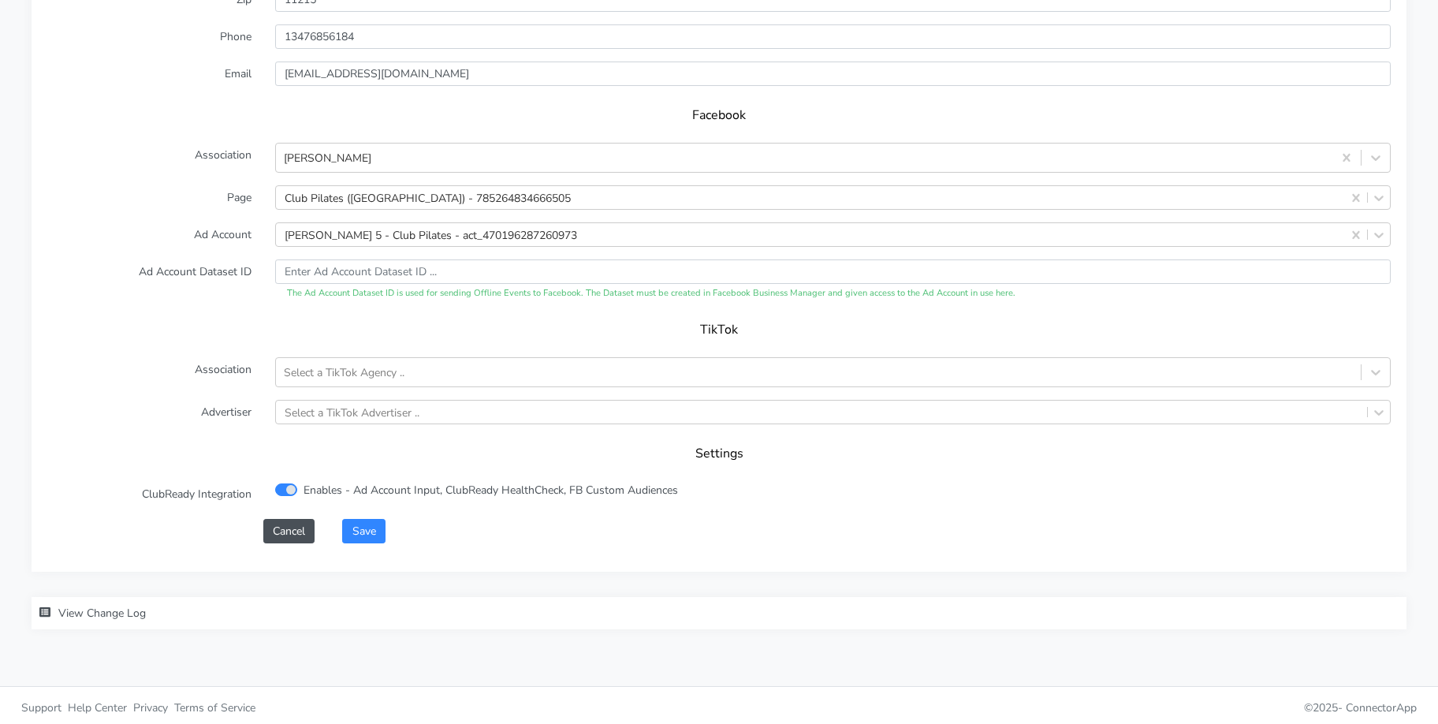
scroll to position [1528, 0]
click at [382, 519] on button "Save" at bounding box center [363, 526] width 43 height 24
click at [378, 522] on button "Save" at bounding box center [363, 526] width 43 height 24
